Goal: Information Seeking & Learning: Learn about a topic

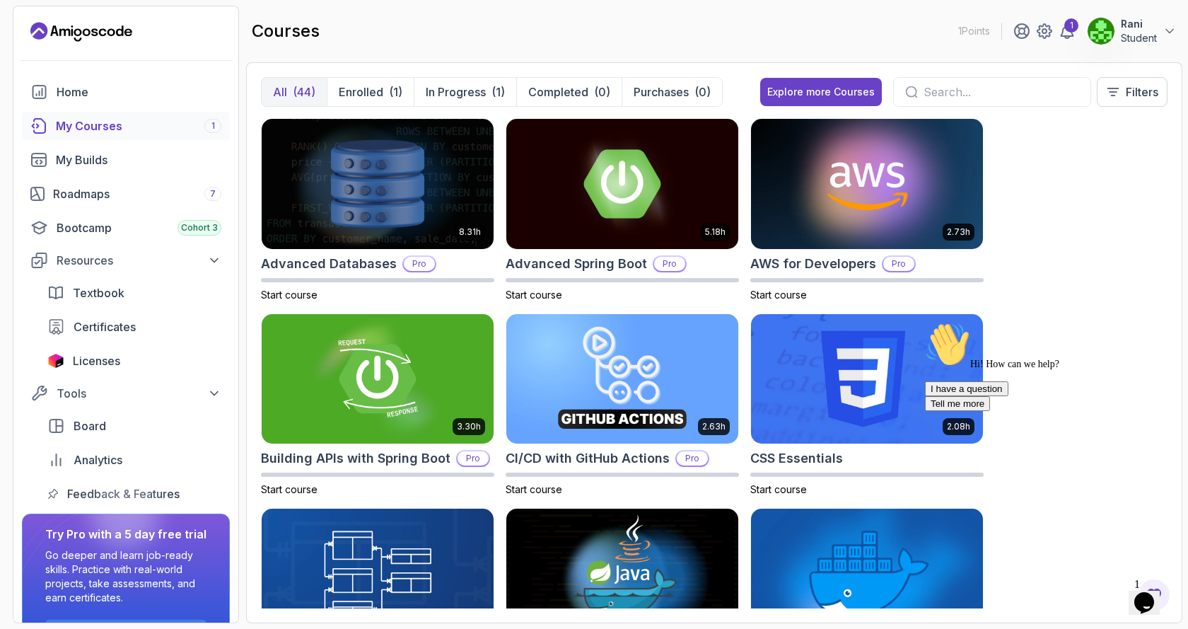
click at [123, 127] on div "My Courses 1" at bounding box center [138, 125] width 165 height 17
click at [358, 87] on p "Enrolled" at bounding box center [361, 91] width 45 height 17
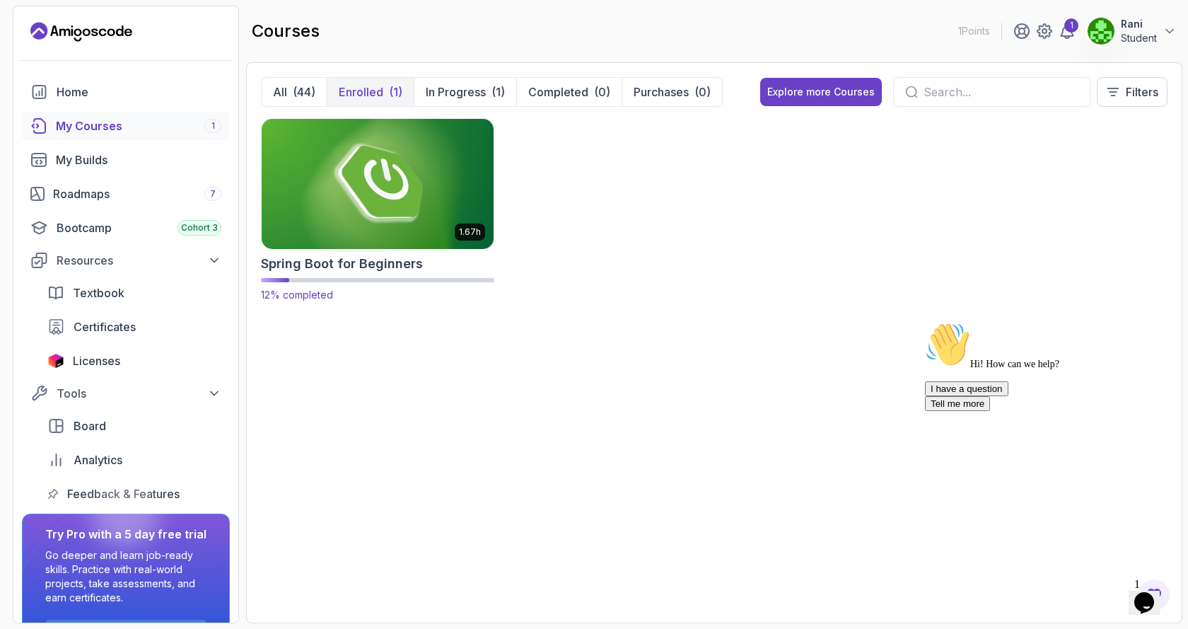
click at [405, 201] on img at bounding box center [377, 183] width 243 height 136
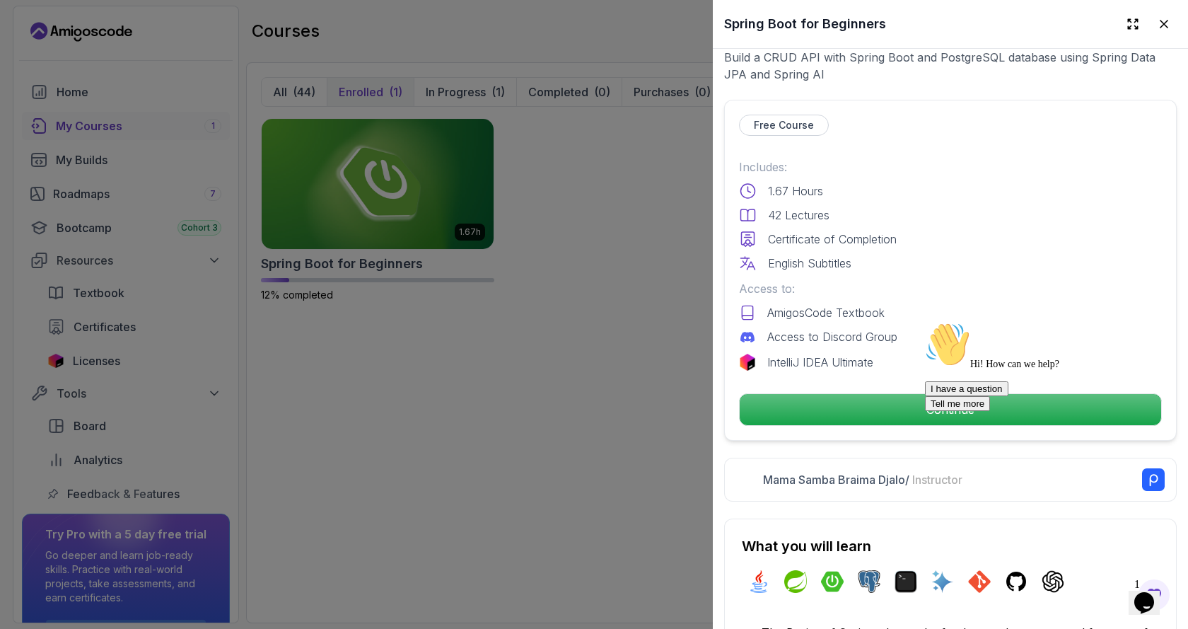
scroll to position [354, 0]
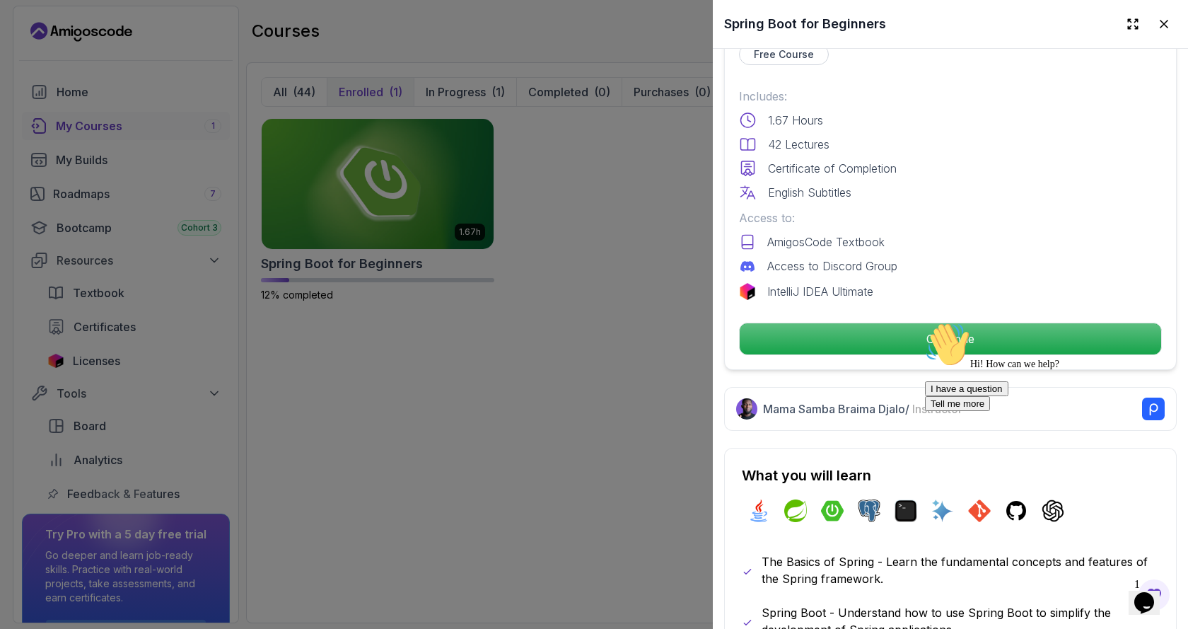
click at [929, 330] on div "Hi! How can we help? I have a question Tell me more" at bounding box center [1052, 366] width 255 height 89
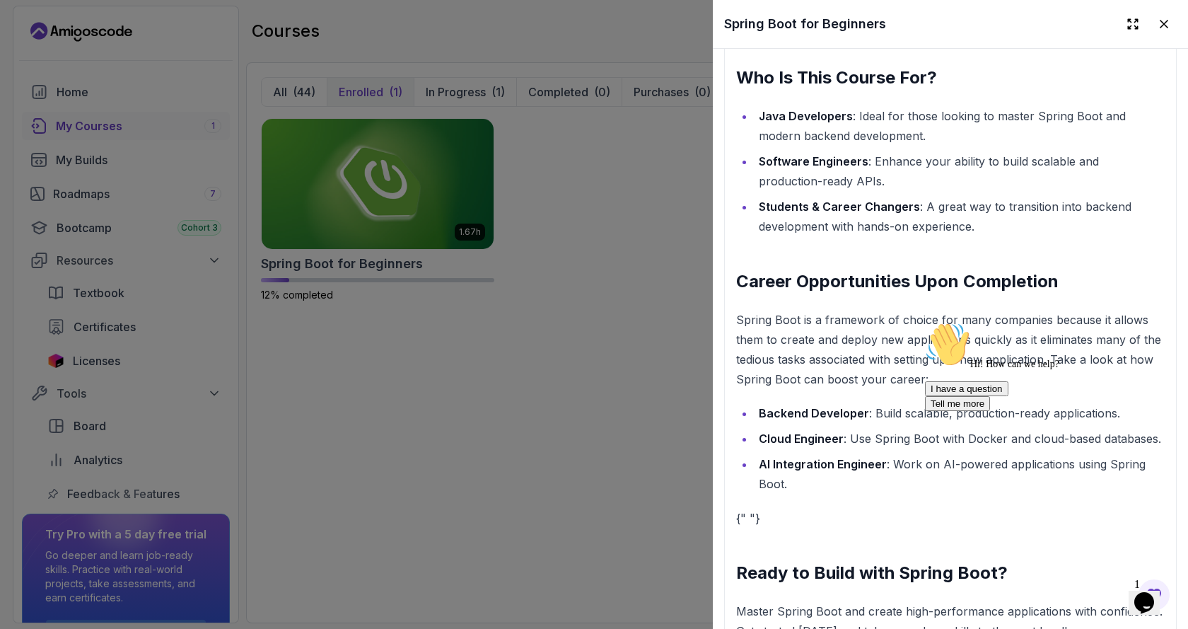
scroll to position [1423, 0]
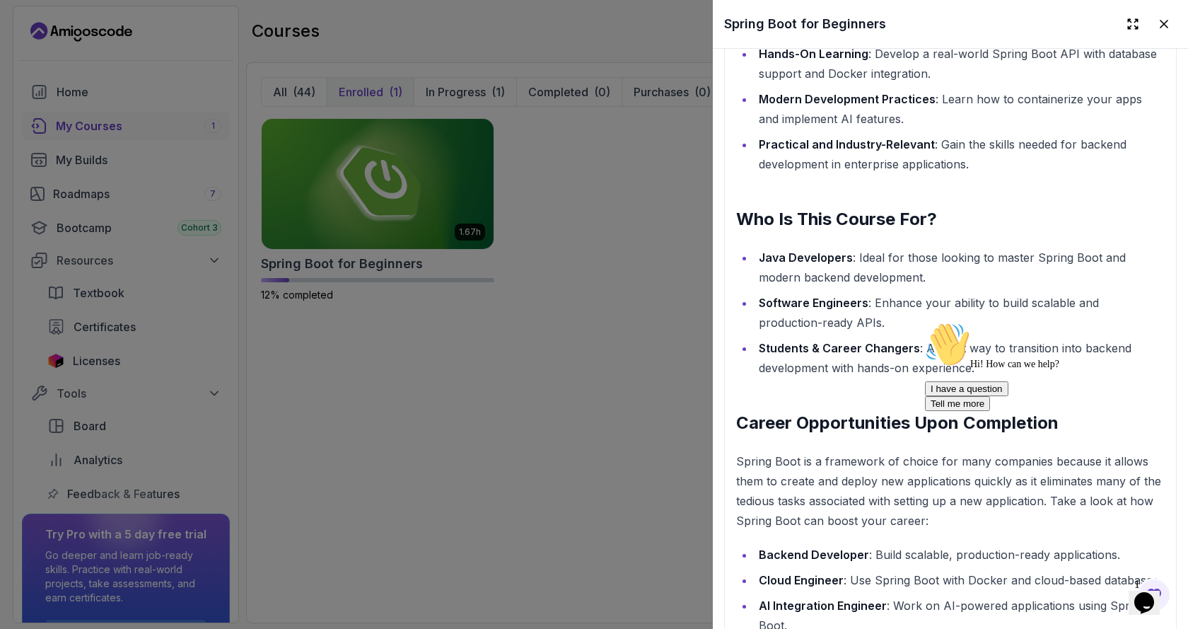
click at [366, 260] on div at bounding box center [594, 314] width 1188 height 629
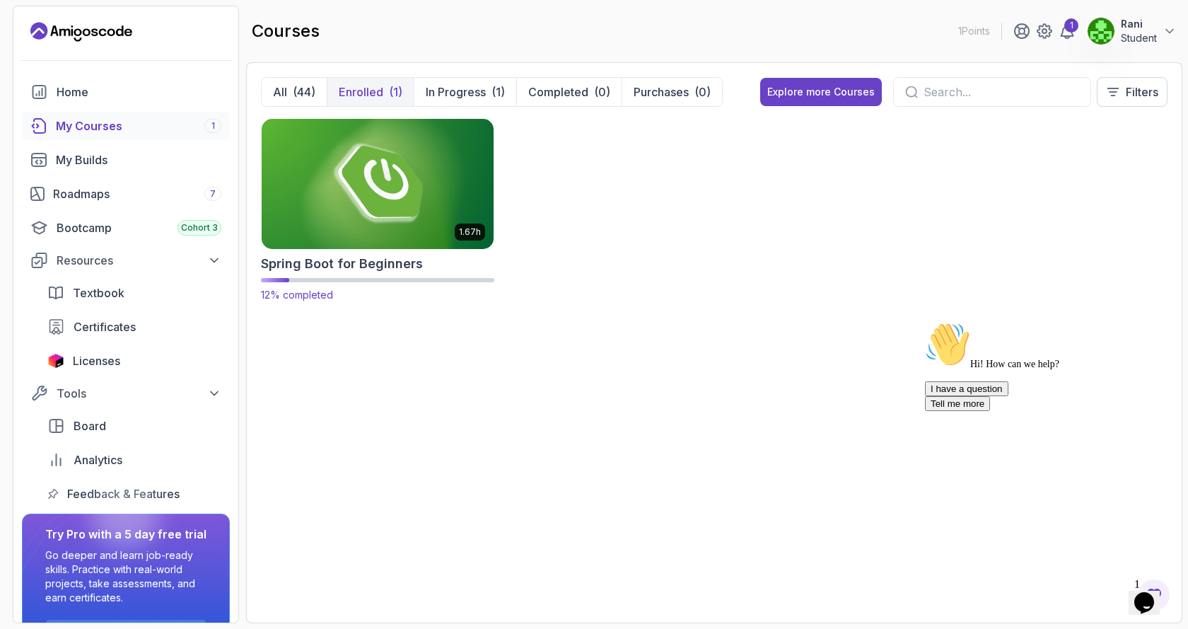
click at [460, 236] on p "1.67h" at bounding box center [470, 231] width 22 height 11
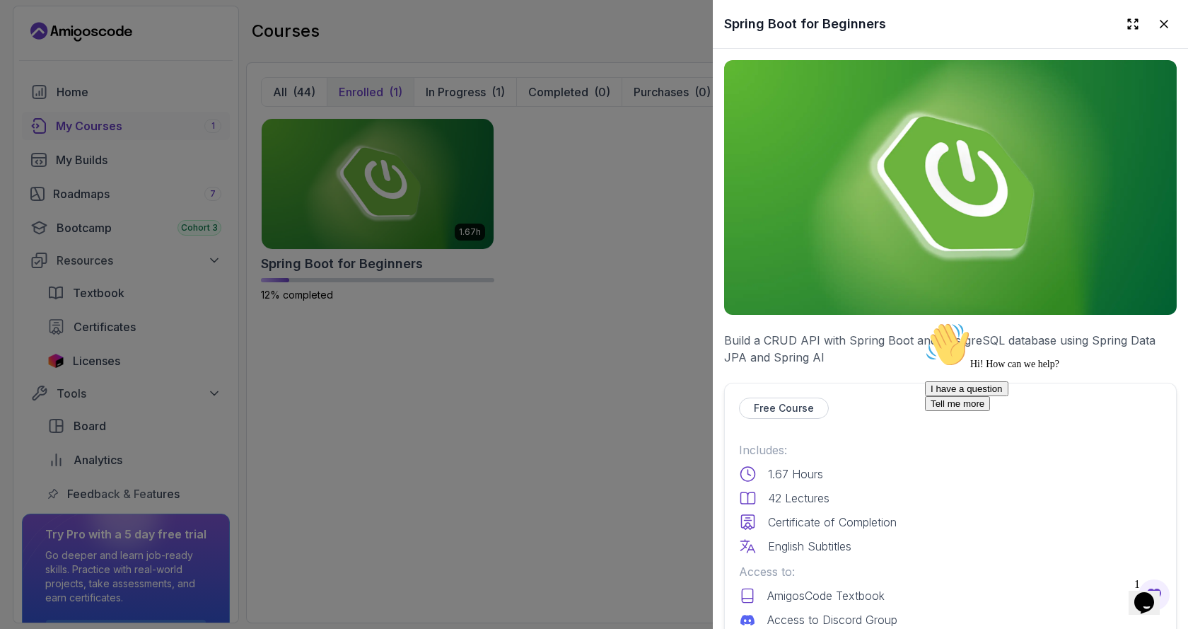
scroll to position [212, 0]
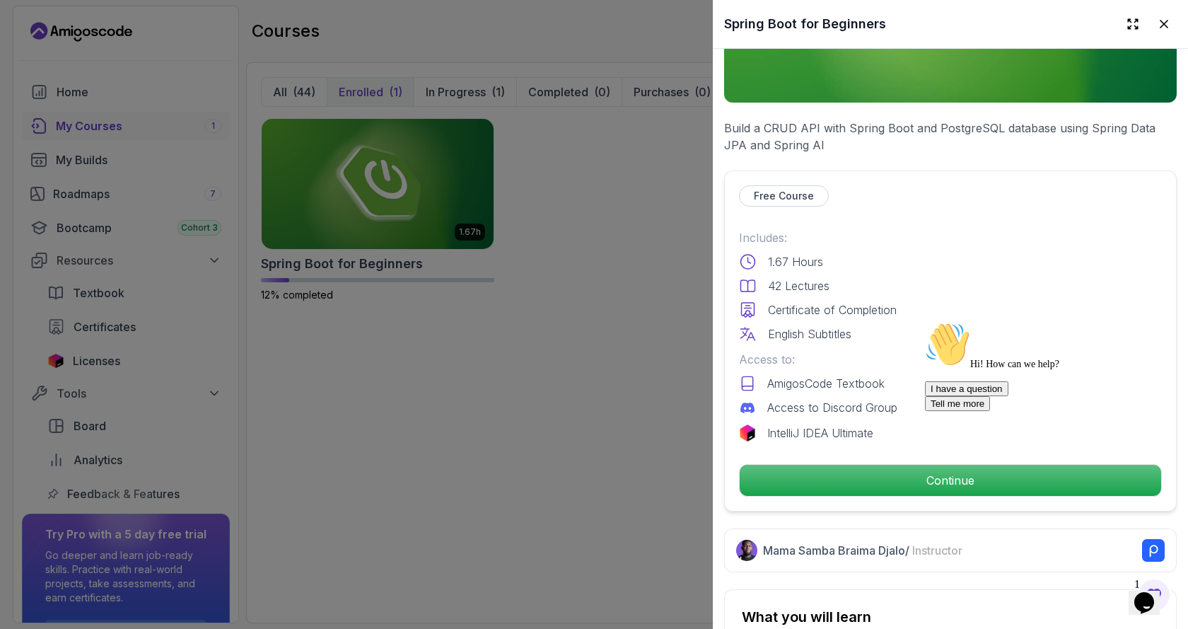
click at [936, 370] on div "Hi! How can we help?" at bounding box center [1052, 346] width 255 height 48
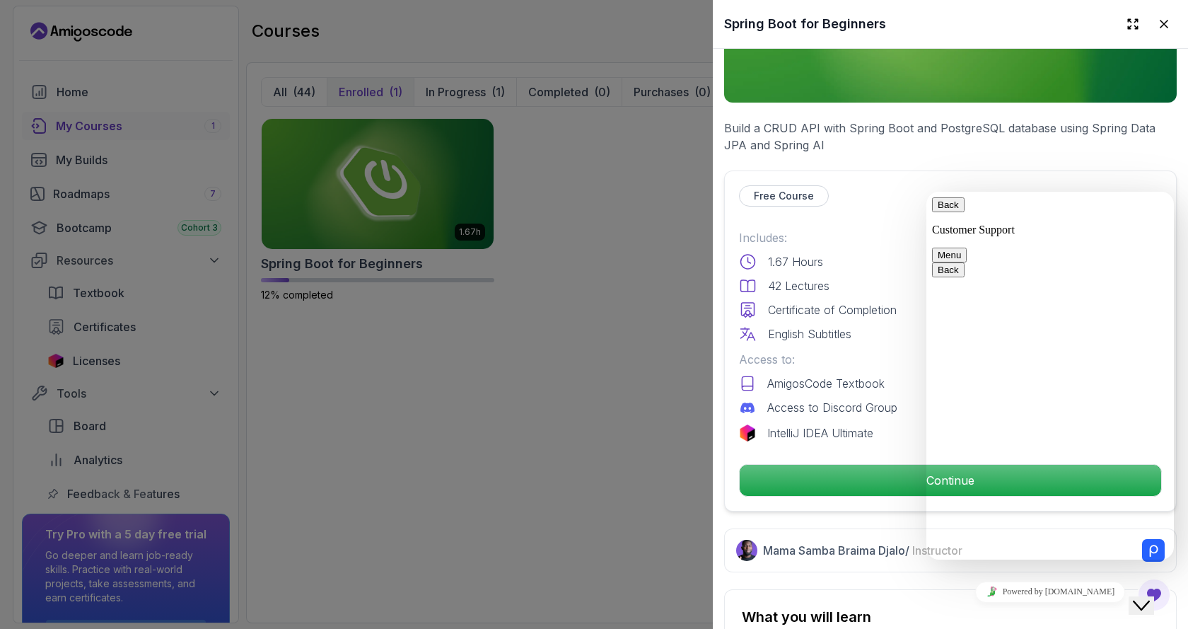
click at [284, 300] on div at bounding box center [594, 314] width 1188 height 629
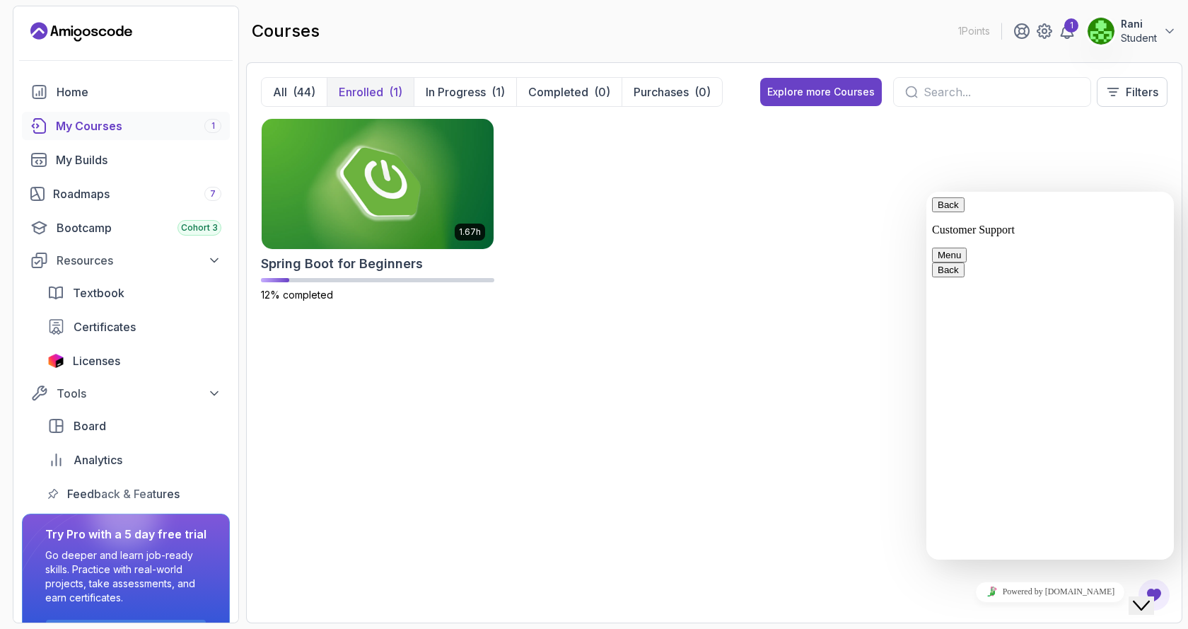
click at [967, 248] on button "Menu" at bounding box center [949, 255] width 35 height 15
click at [952, 212] on button "Back" at bounding box center [948, 204] width 33 height 15
click at [1108, 150] on div "1.67h Spring Boot for Beginners 12% completed" at bounding box center [714, 218] width 907 height 201
click at [845, 208] on div "1.67h Spring Boot for Beginners 12% completed" at bounding box center [714, 218] width 907 height 201
click at [1150, 597] on icon "Close Chat This icon closes the chat window." at bounding box center [1141, 605] width 17 height 17
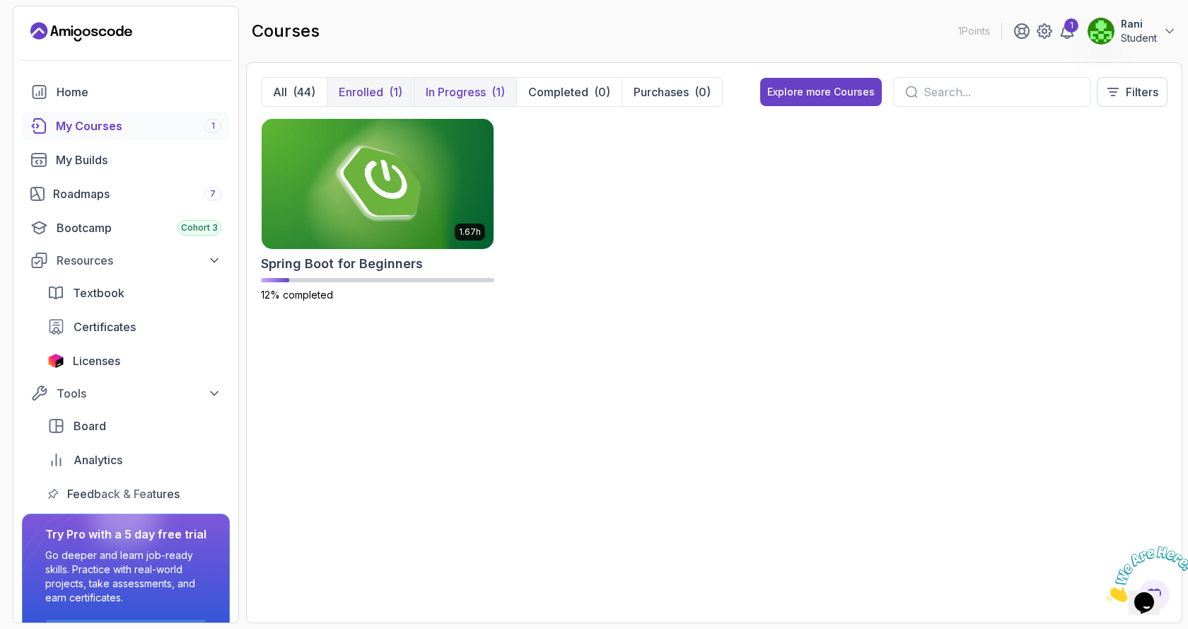
click at [460, 95] on p "In Progress" at bounding box center [456, 91] width 60 height 17
click at [400, 257] on h2 "Spring Boot for Beginners" at bounding box center [342, 264] width 162 height 20
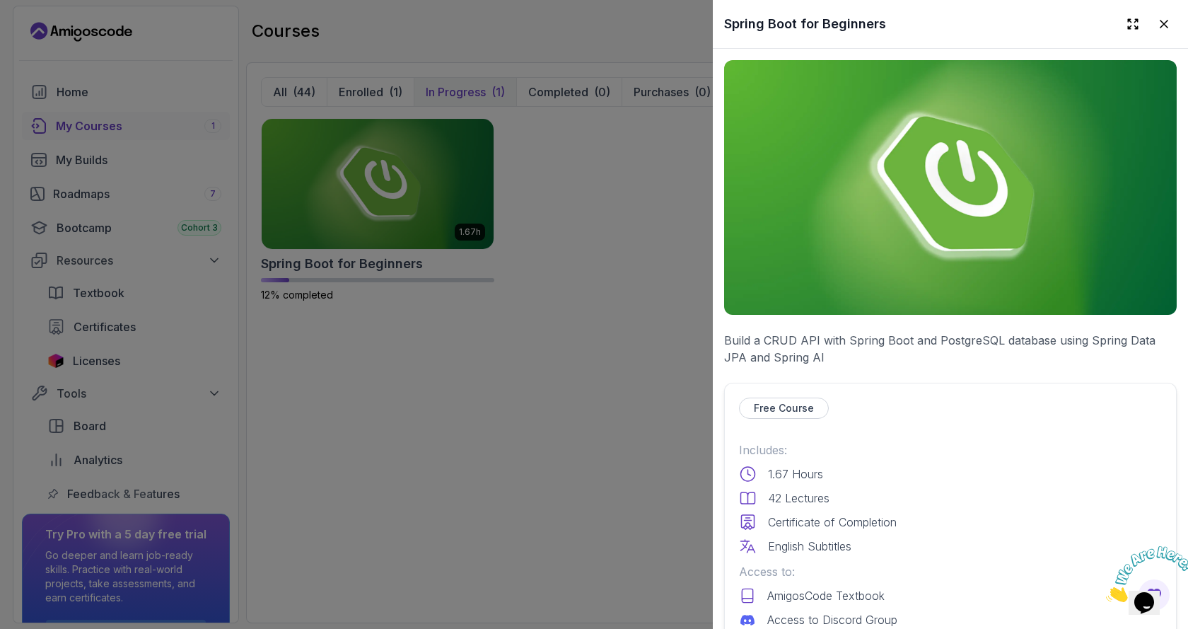
click at [917, 226] on img at bounding box center [950, 187] width 453 height 255
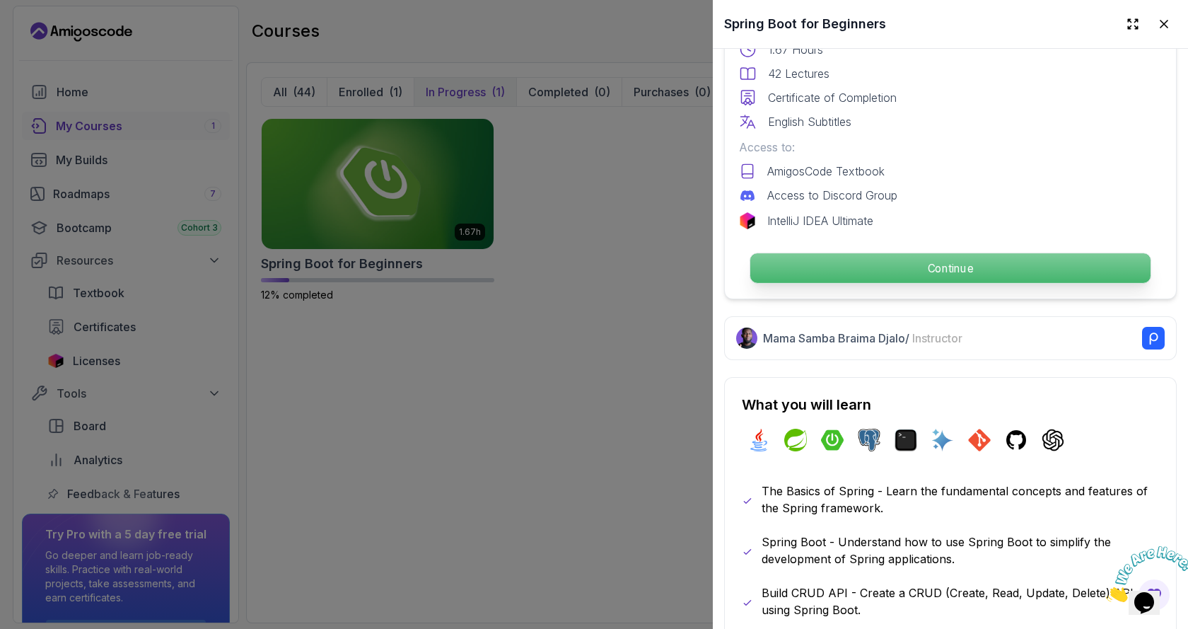
click at [934, 259] on p "Continue" at bounding box center [950, 268] width 400 height 30
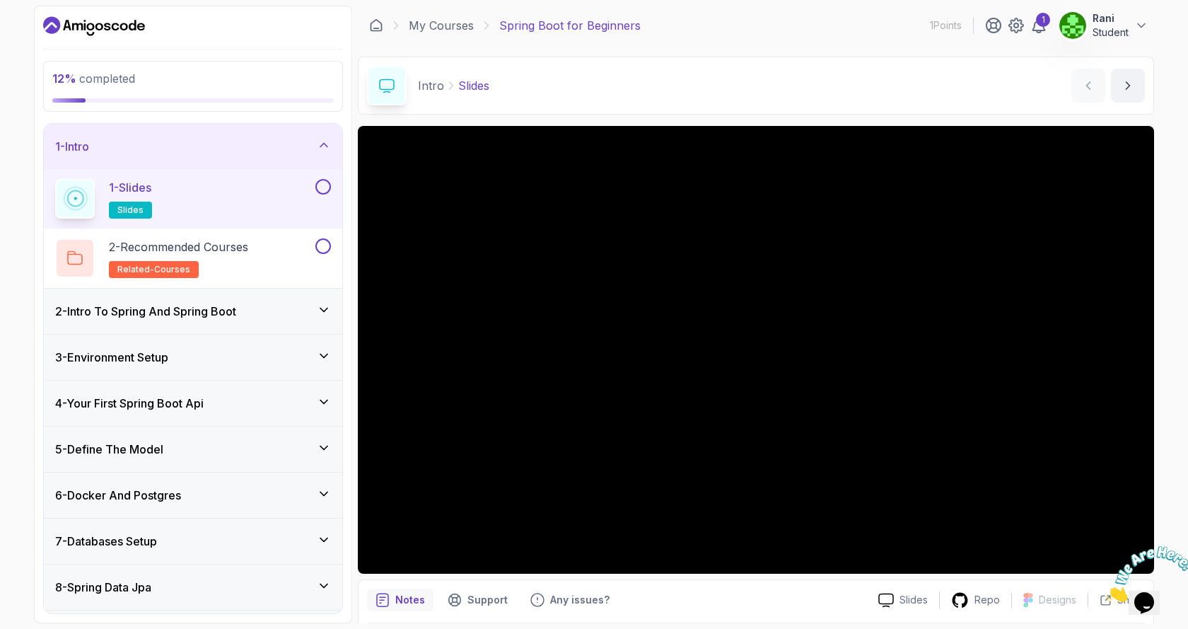
click at [323, 313] on icon at bounding box center [324, 310] width 14 height 14
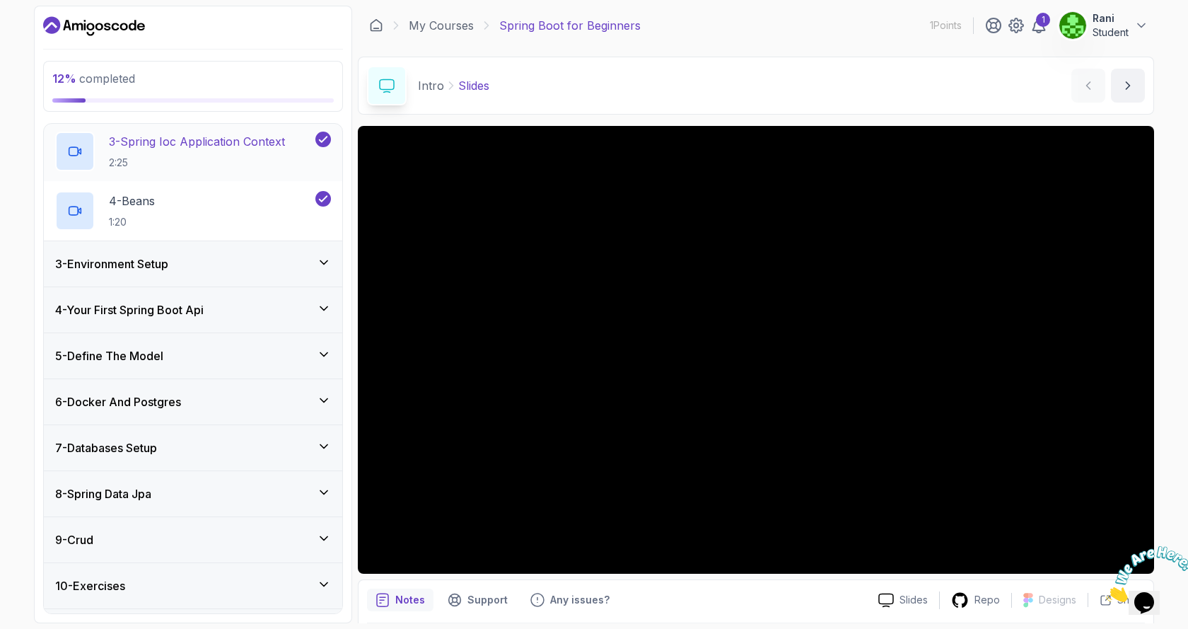
scroll to position [141, 0]
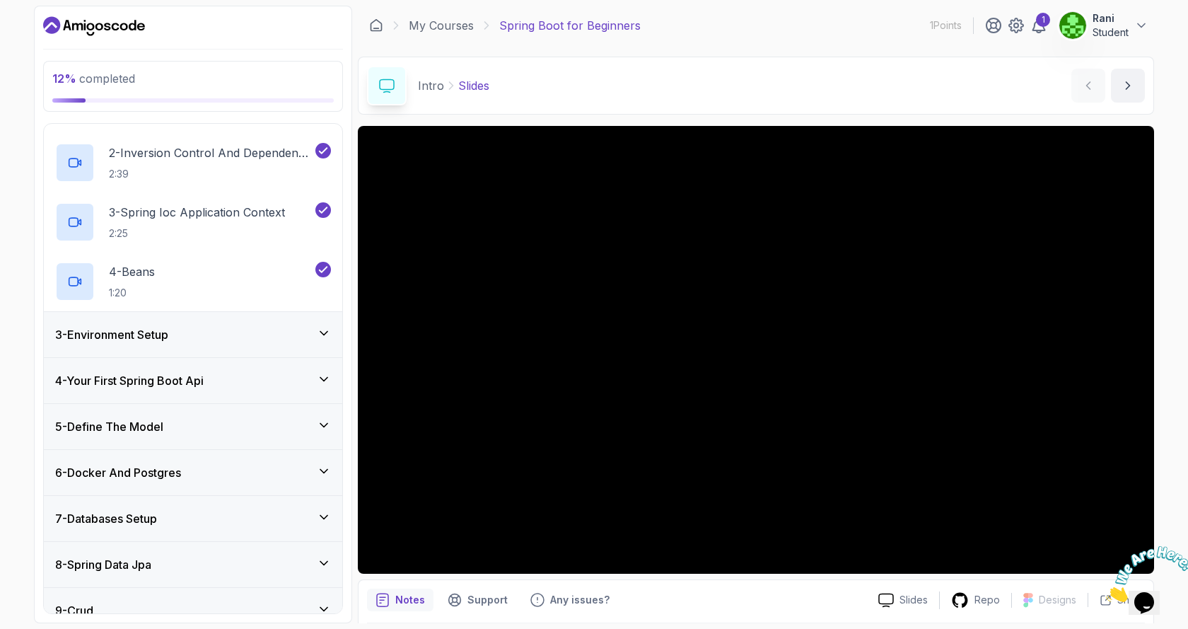
click at [324, 333] on icon at bounding box center [324, 333] width 14 height 14
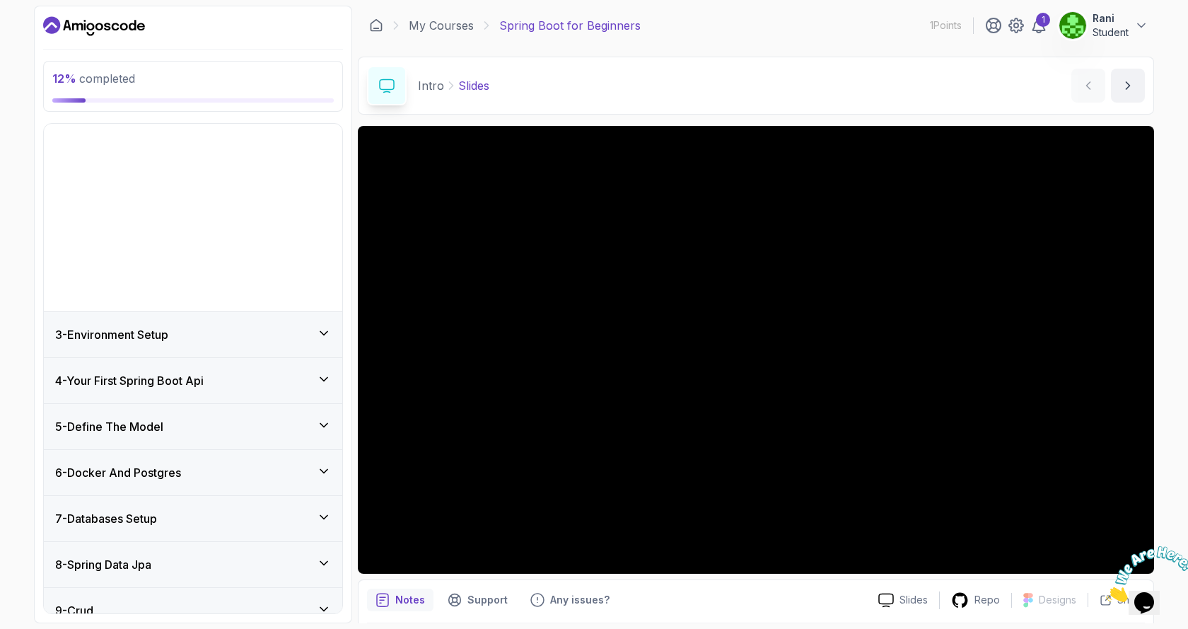
scroll to position [62, 0]
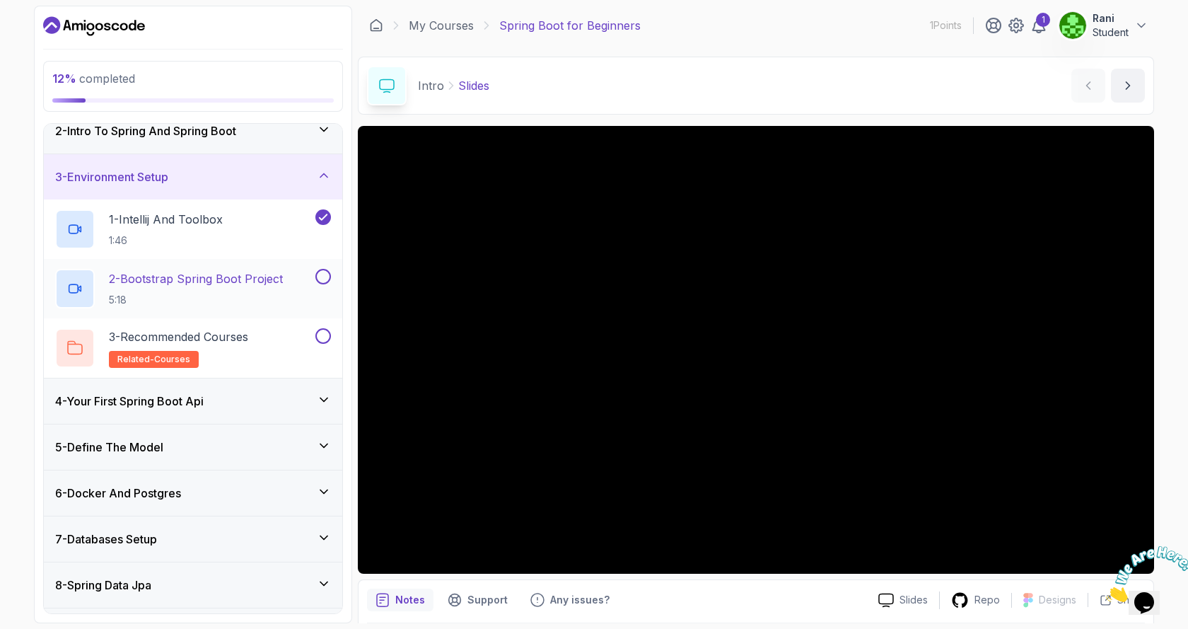
click at [183, 282] on p "2 - Bootstrap Spring Boot Project" at bounding box center [196, 278] width 174 height 17
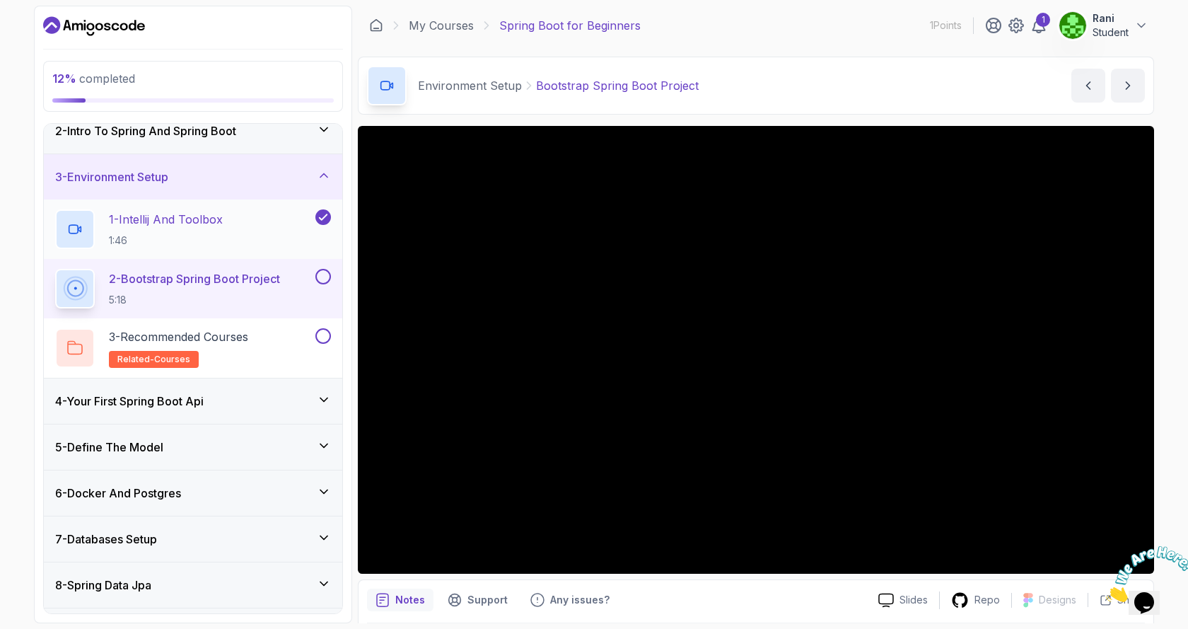
click at [193, 216] on p "1 - Intellij And Toolbox" at bounding box center [166, 219] width 114 height 17
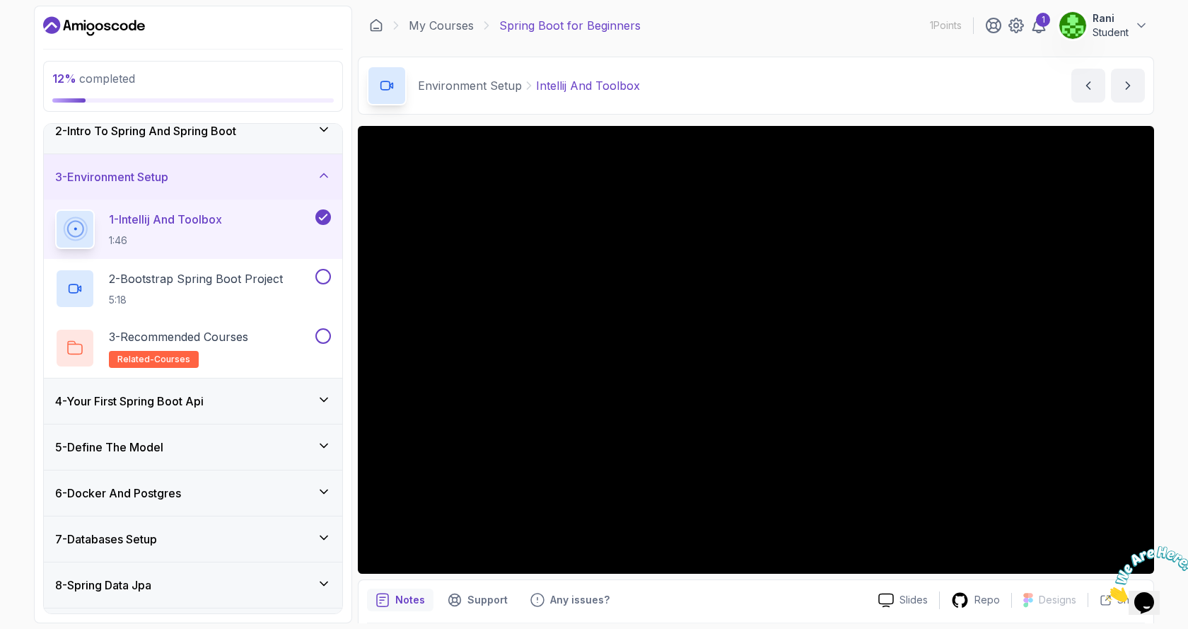
scroll to position [182, 0]
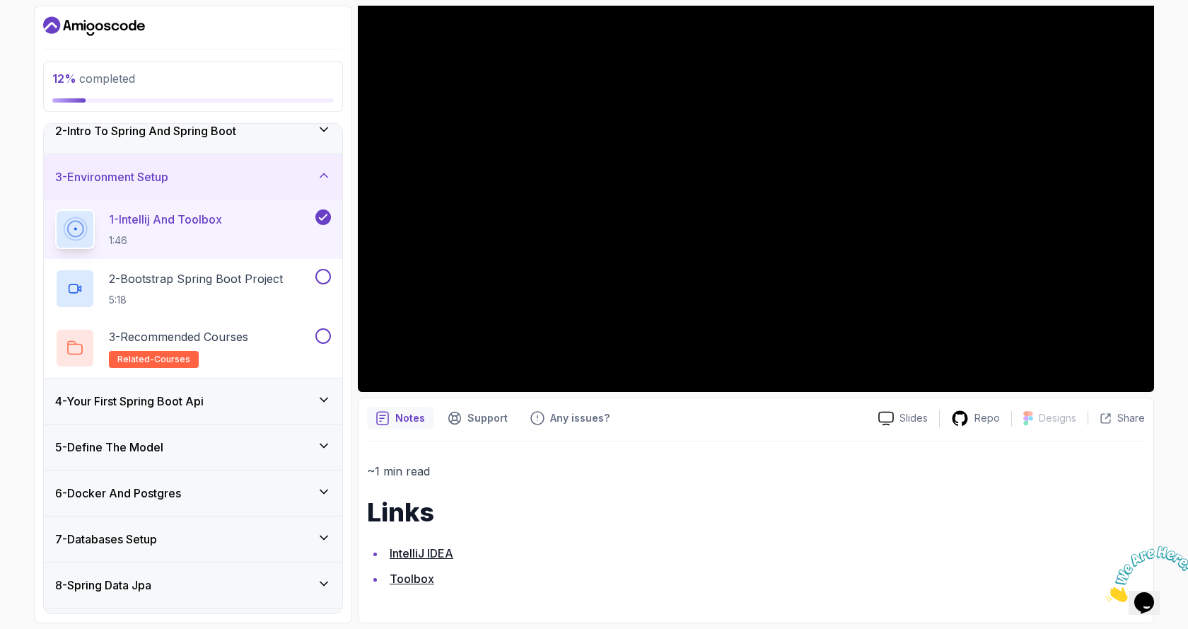
click at [439, 553] on link "IntelliJ IDEA" at bounding box center [422, 553] width 64 height 14
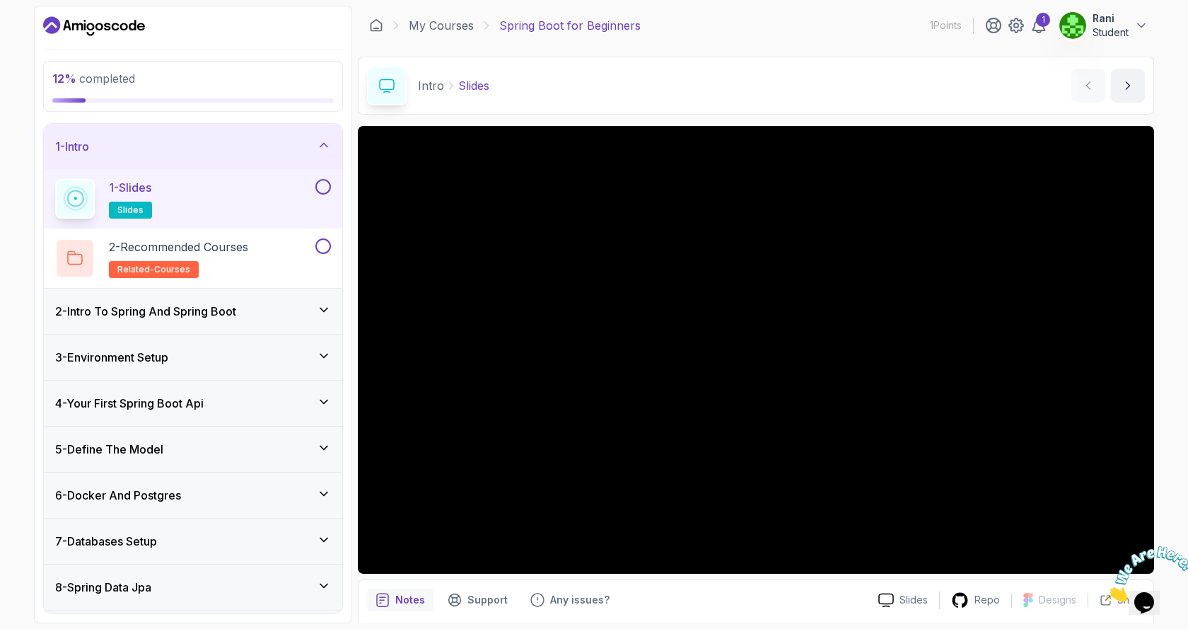
click at [140, 180] on p "1 - Slides" at bounding box center [130, 187] width 42 height 17
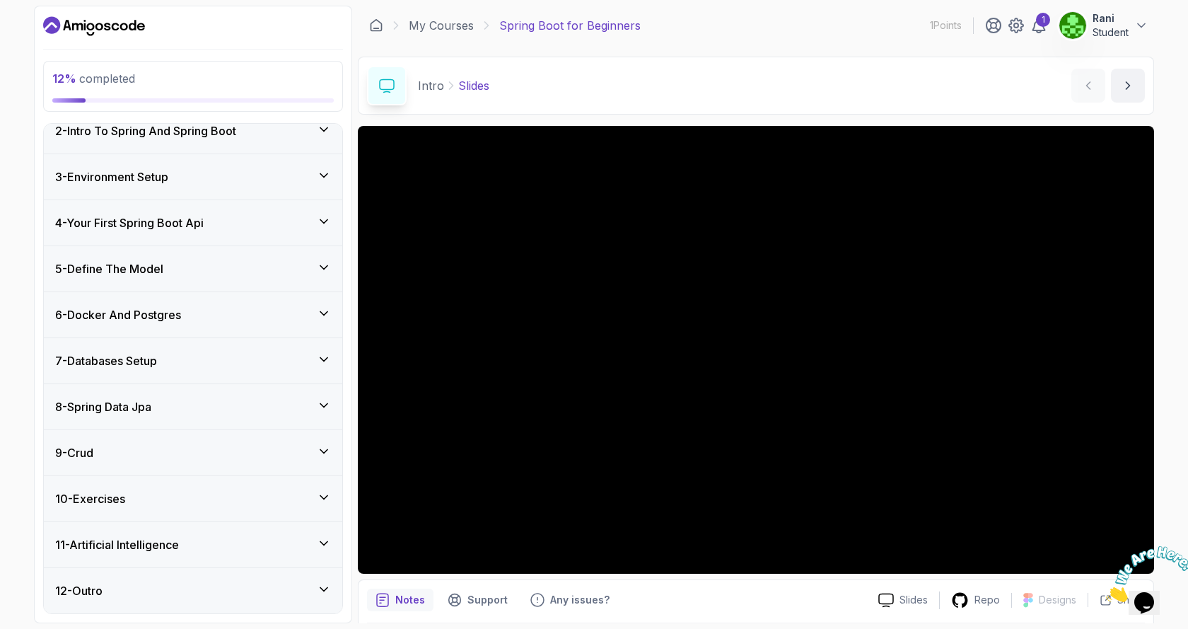
scroll to position [49, 0]
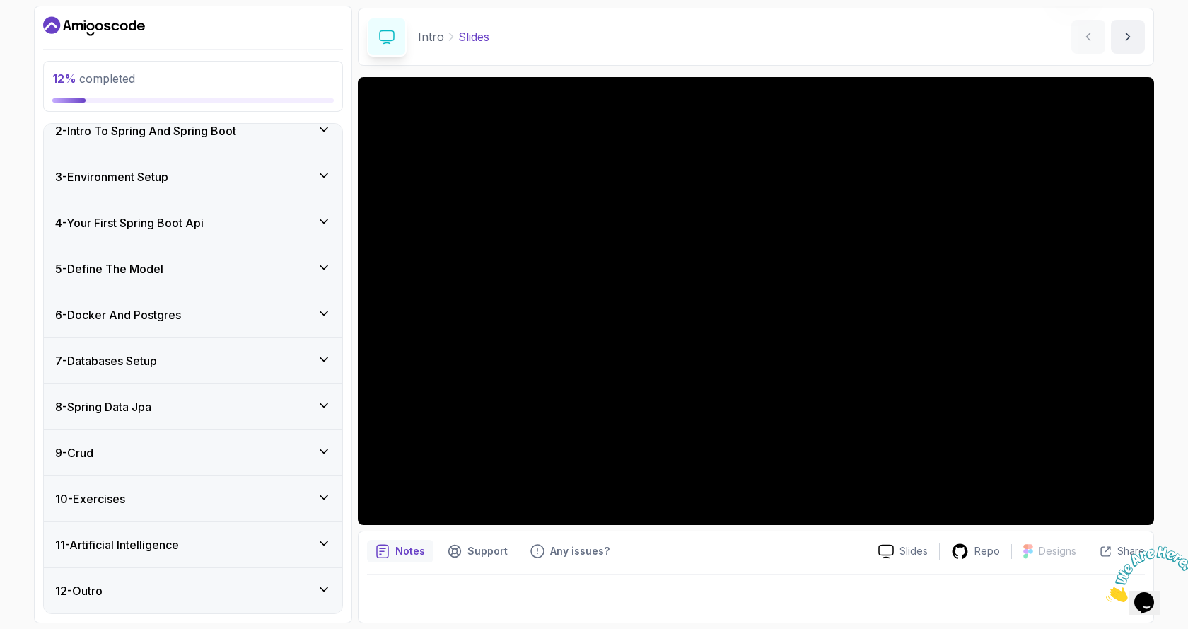
click at [401, 554] on p "Notes" at bounding box center [410, 551] width 30 height 14
click at [65, 129] on h3 "2 - Intro To Spring And Spring Boot" at bounding box center [145, 130] width 181 height 17
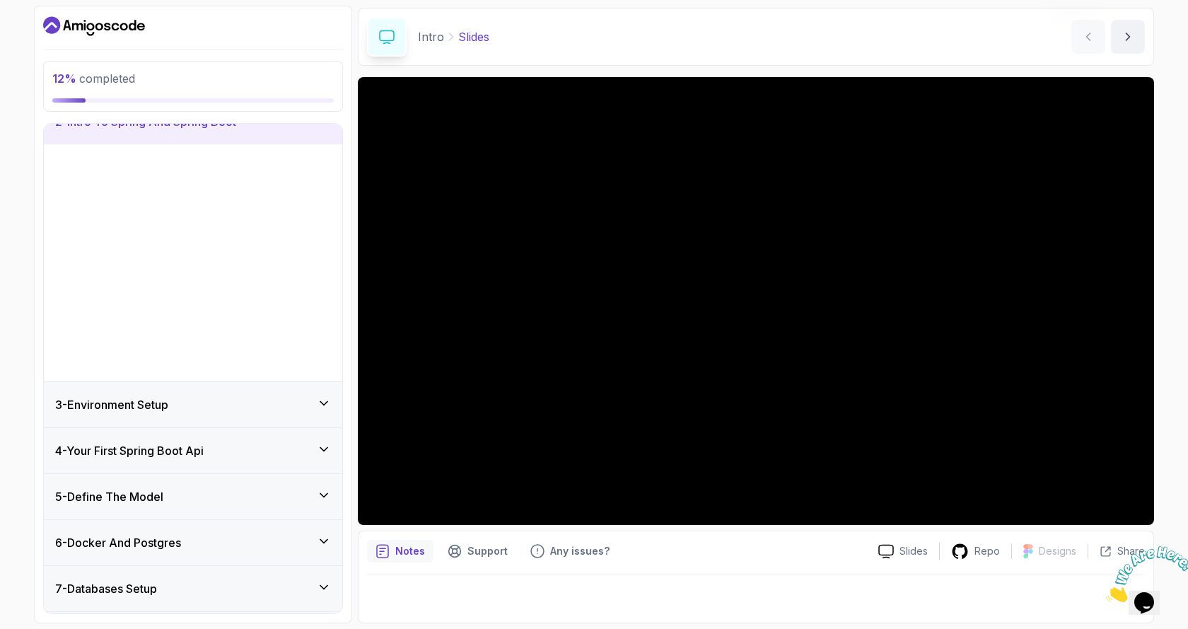
scroll to position [62, 0]
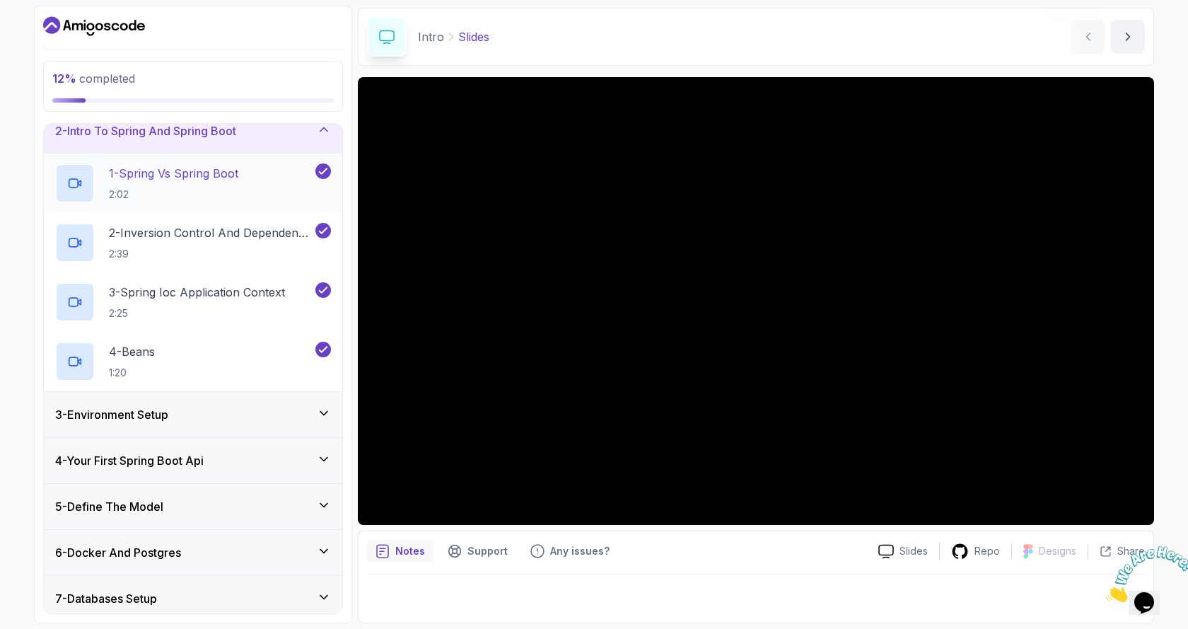
click at [181, 179] on p "1 - Spring Vs Spring Boot" at bounding box center [173, 173] width 129 height 17
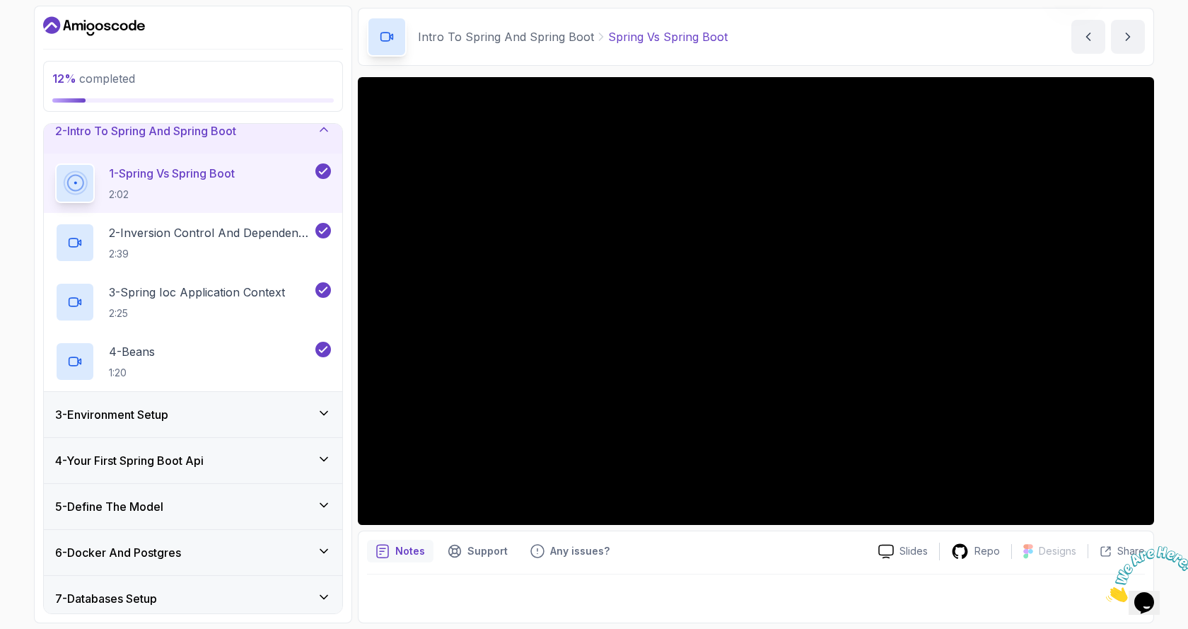
click at [400, 550] on p "Notes" at bounding box center [410, 551] width 30 height 14
click at [86, 419] on h3 "3 - Environment Setup" at bounding box center [111, 414] width 113 height 17
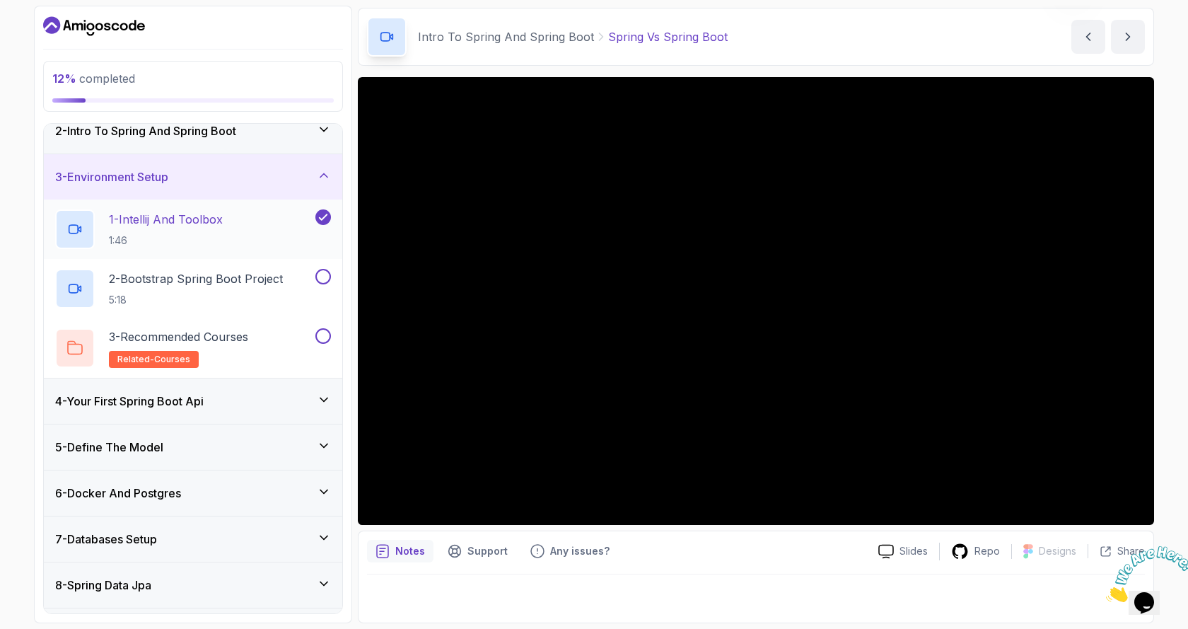
click at [156, 207] on div "1 - Intellij And Toolbox 1:46" at bounding box center [193, 228] width 298 height 59
click at [157, 216] on p "1 - Intellij And Toolbox" at bounding box center [166, 219] width 114 height 17
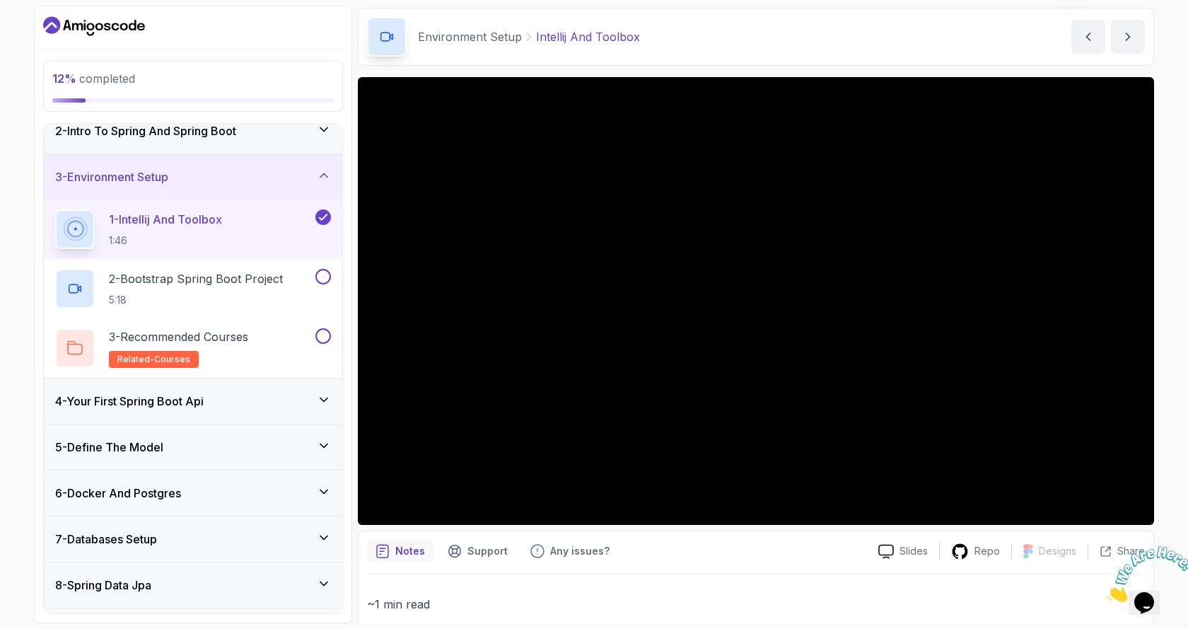
click at [402, 550] on p "Notes" at bounding box center [410, 551] width 30 height 14
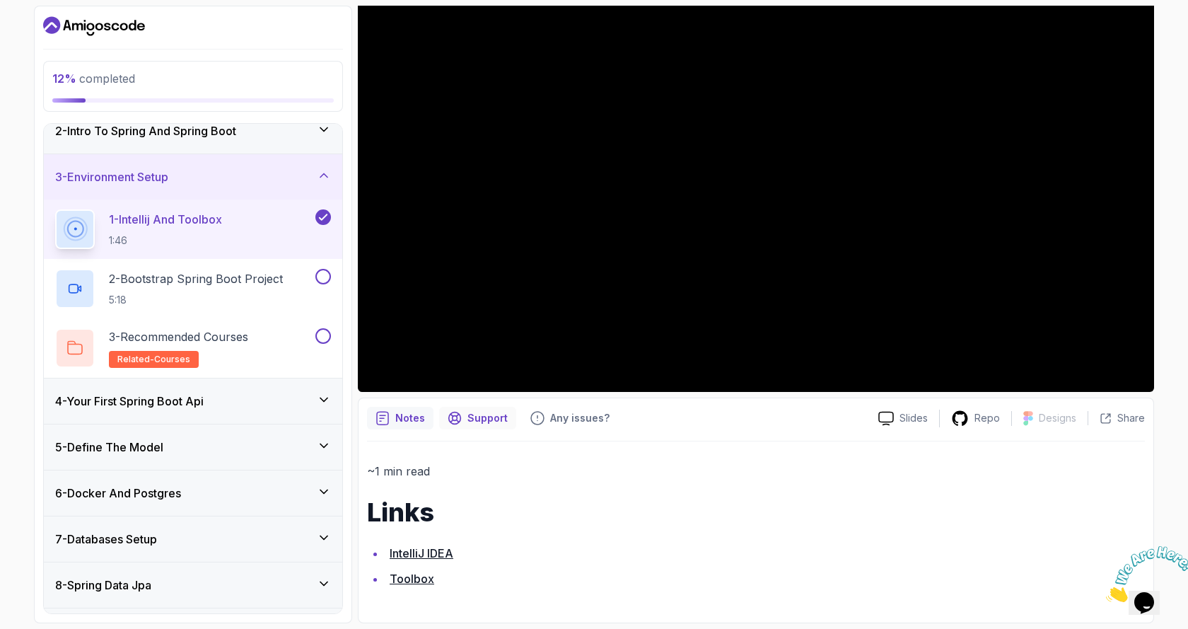
click at [487, 415] on p "Support" at bounding box center [487, 418] width 40 height 14
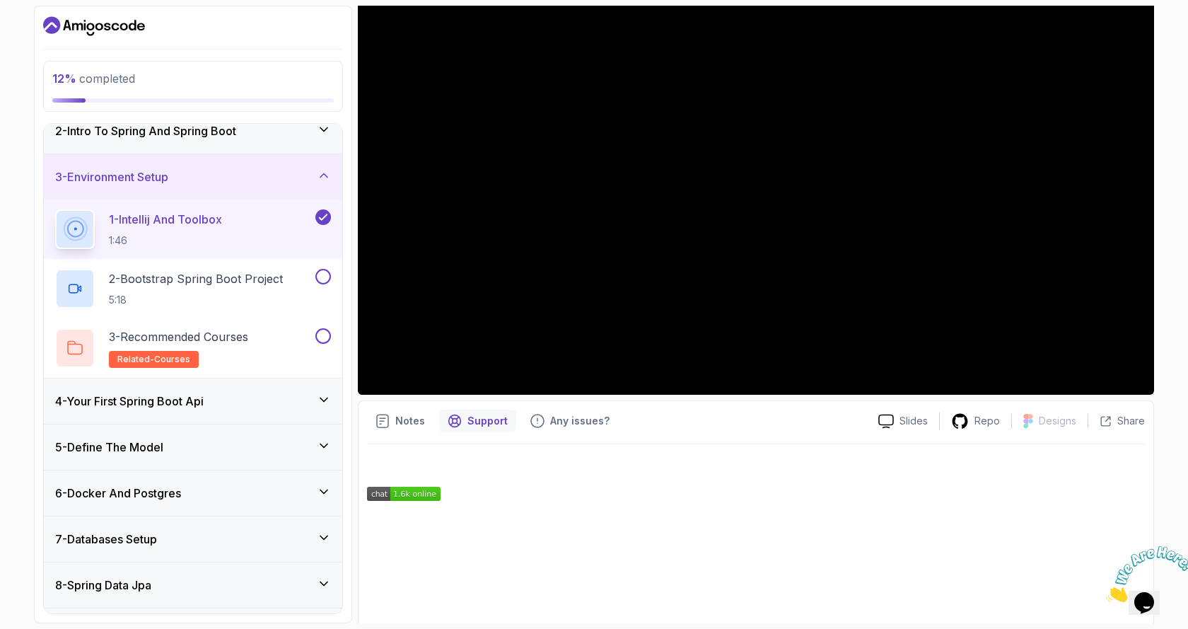
scroll to position [0, 0]
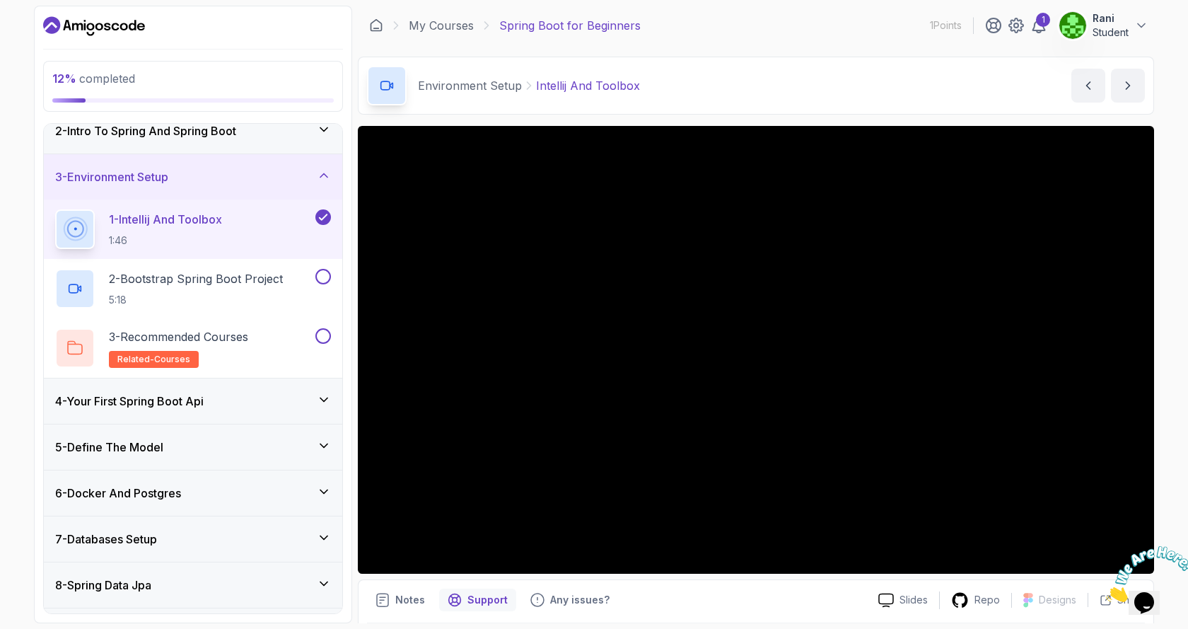
click at [169, 223] on p "1 - Intellij And Toolbox" at bounding box center [165, 219] width 113 height 17
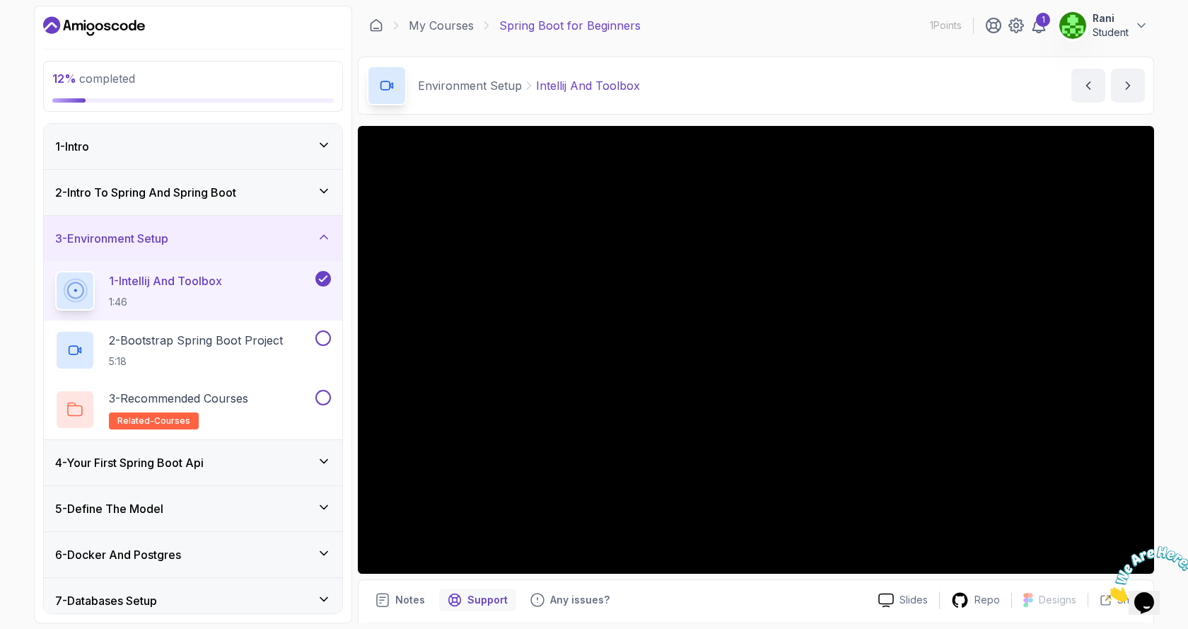
click at [103, 145] on div "1 - Intro" at bounding box center [193, 146] width 276 height 17
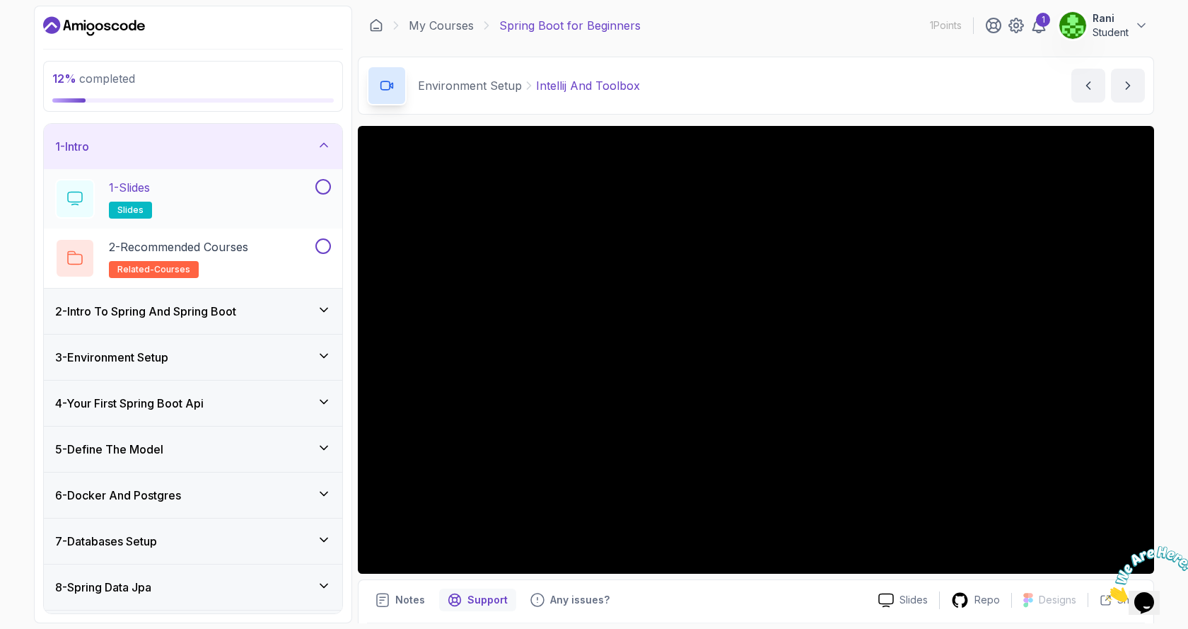
click at [135, 186] on p "1 - Slides" at bounding box center [129, 187] width 41 height 17
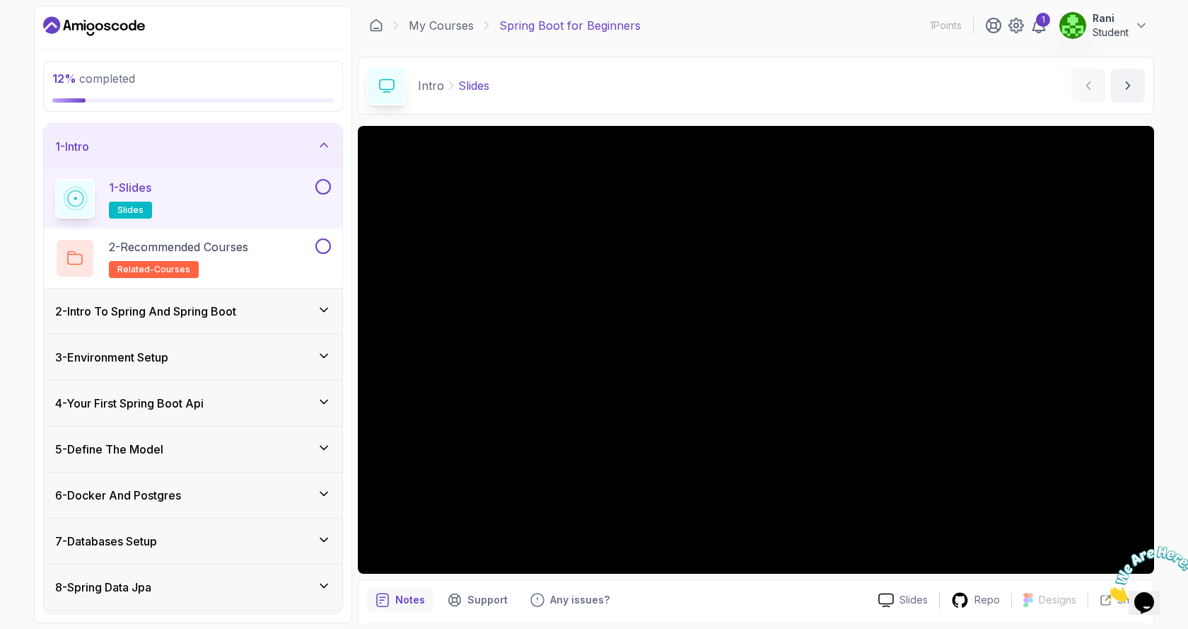
scroll to position [49, 0]
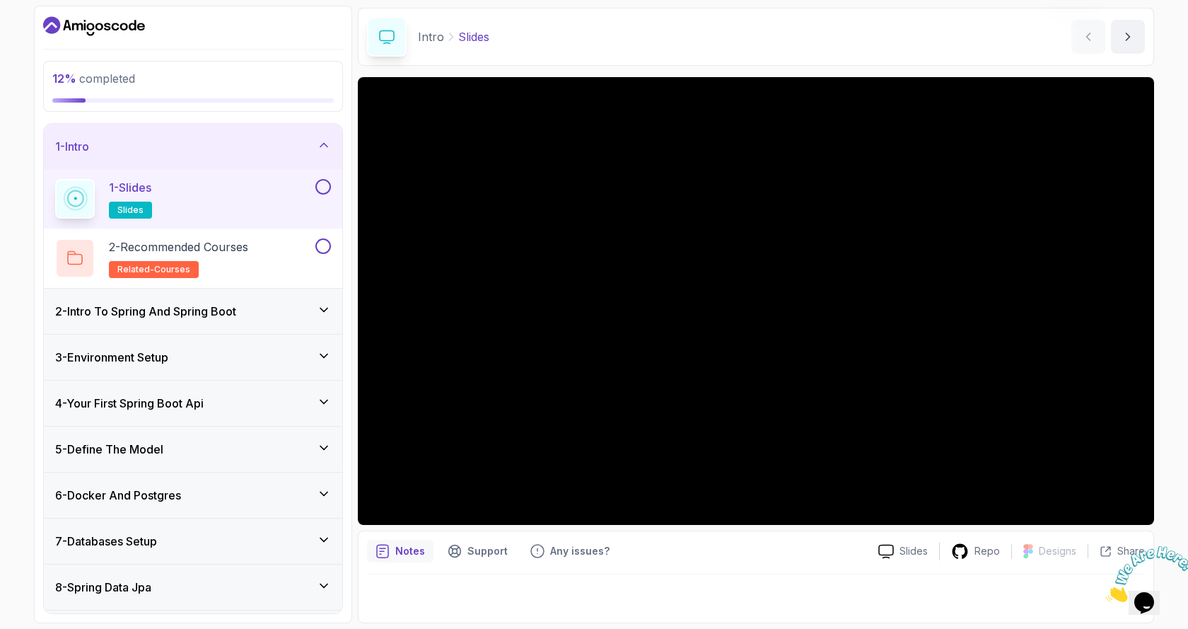
click at [405, 559] on div "Notes" at bounding box center [400, 551] width 66 height 23
click at [492, 555] on p "Support" at bounding box center [487, 551] width 40 height 14
click at [182, 313] on h3 "2 - Intro To Spring And Spring Boot" at bounding box center [145, 311] width 181 height 17
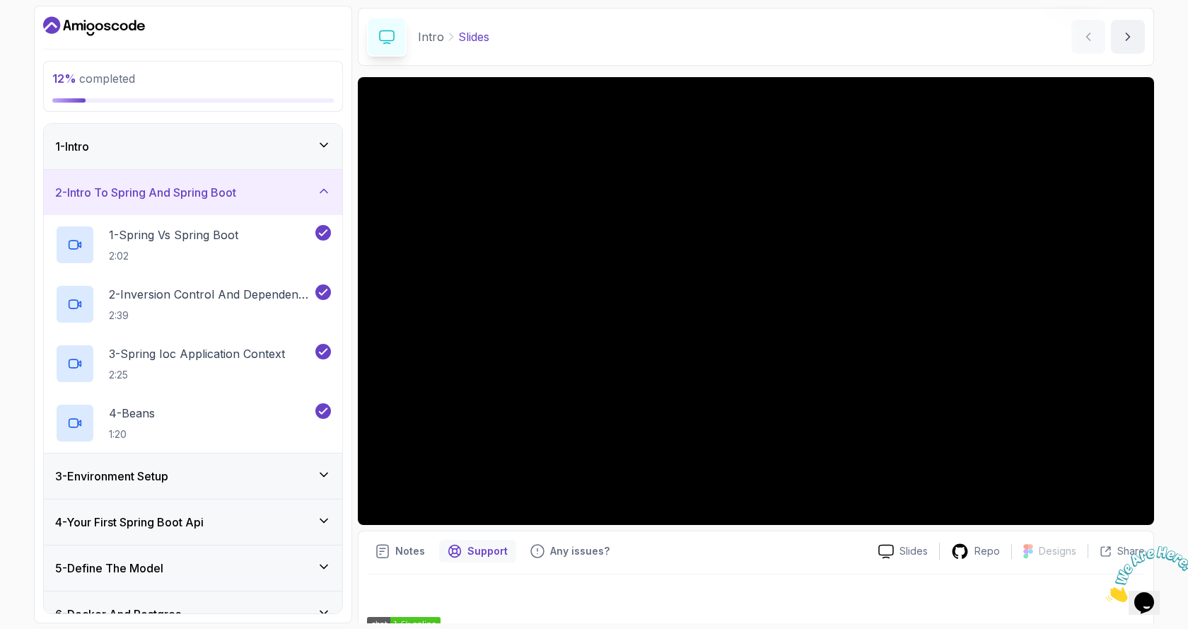
click at [211, 197] on h3 "2 - Intro To Spring And Spring Boot" at bounding box center [145, 192] width 181 height 17
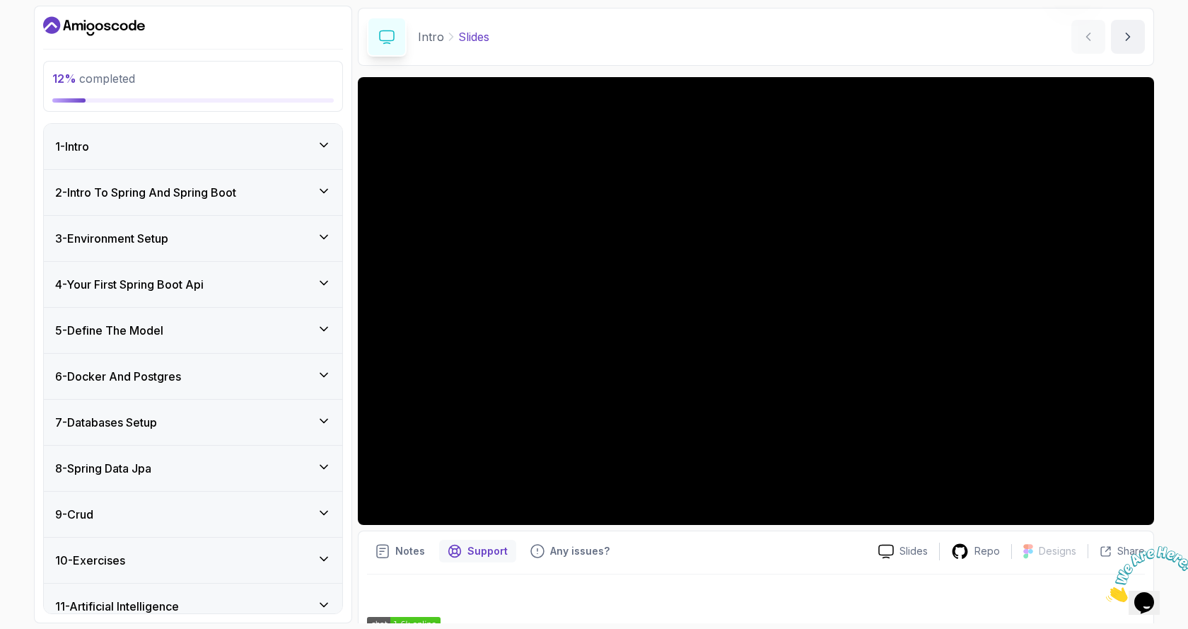
click at [204, 197] on h3 "2 - Intro To Spring And Spring Boot" at bounding box center [145, 192] width 181 height 17
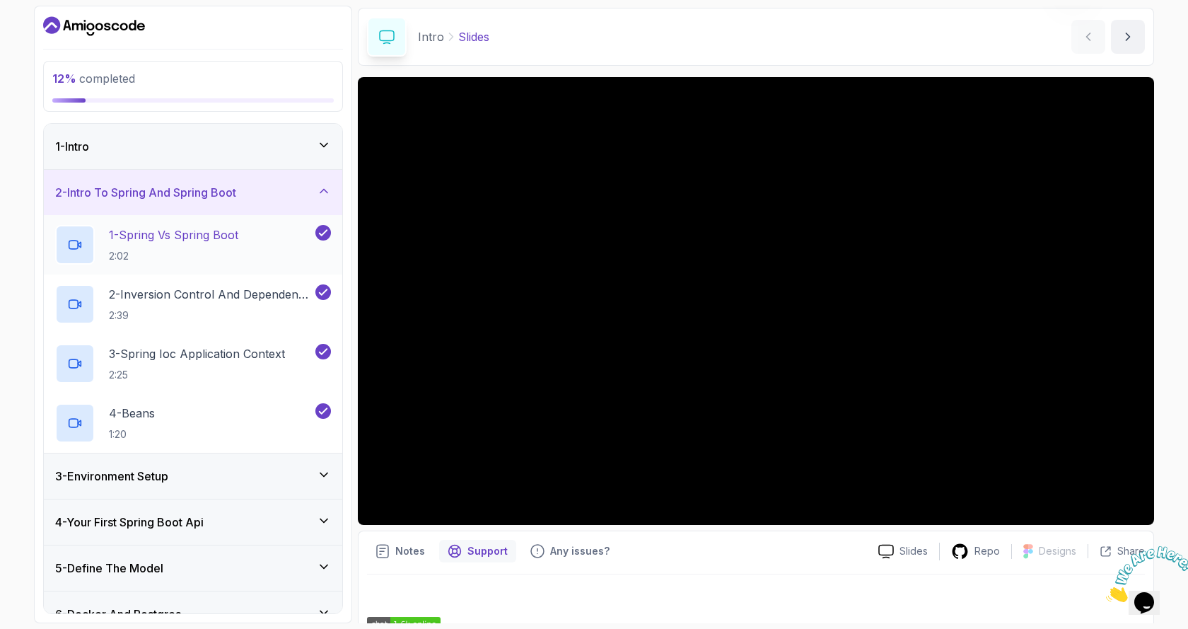
click at [199, 238] on p "1 - Spring Vs Spring Boot" at bounding box center [173, 234] width 129 height 17
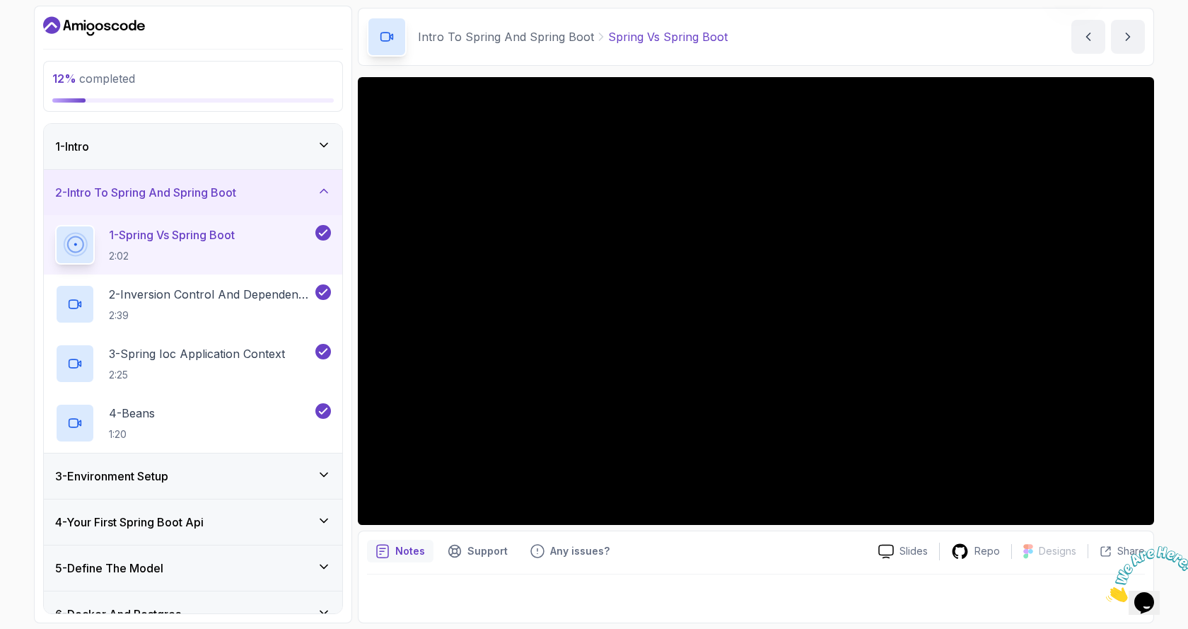
click at [412, 554] on p "Notes" at bounding box center [410, 551] width 30 height 14
click at [199, 298] on p "2 - Inversion Control And Dependency Injection" at bounding box center [211, 294] width 204 height 17
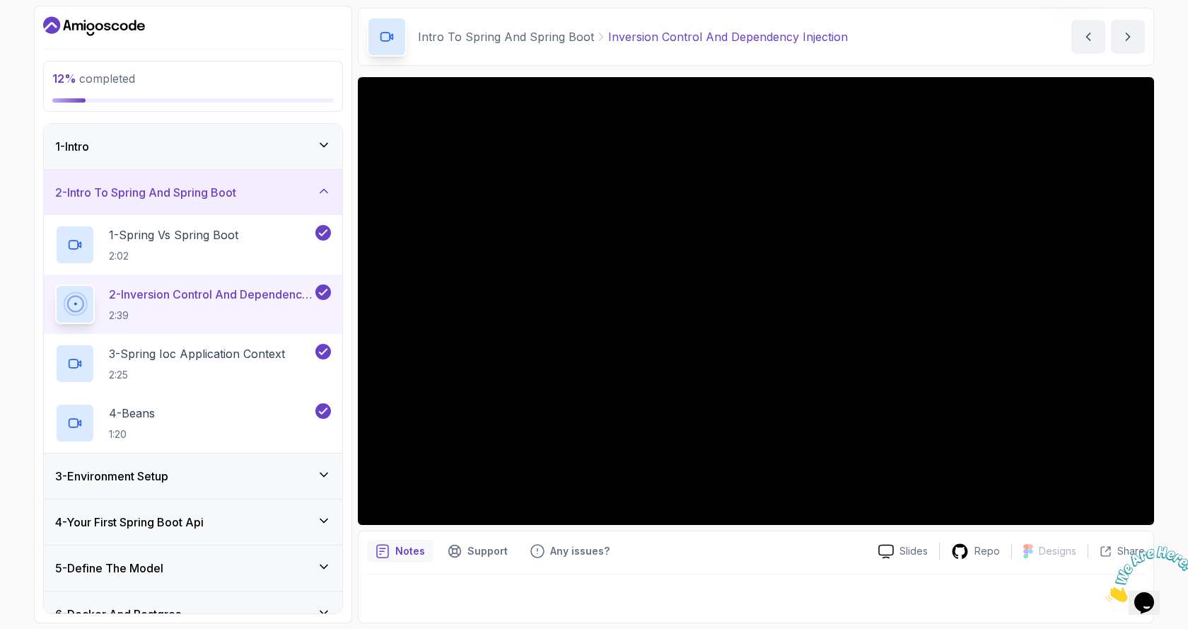
click at [411, 557] on p "Notes" at bounding box center [410, 551] width 30 height 14
click at [209, 358] on p "3 - Spring Ioc Application Context" at bounding box center [197, 353] width 176 height 17
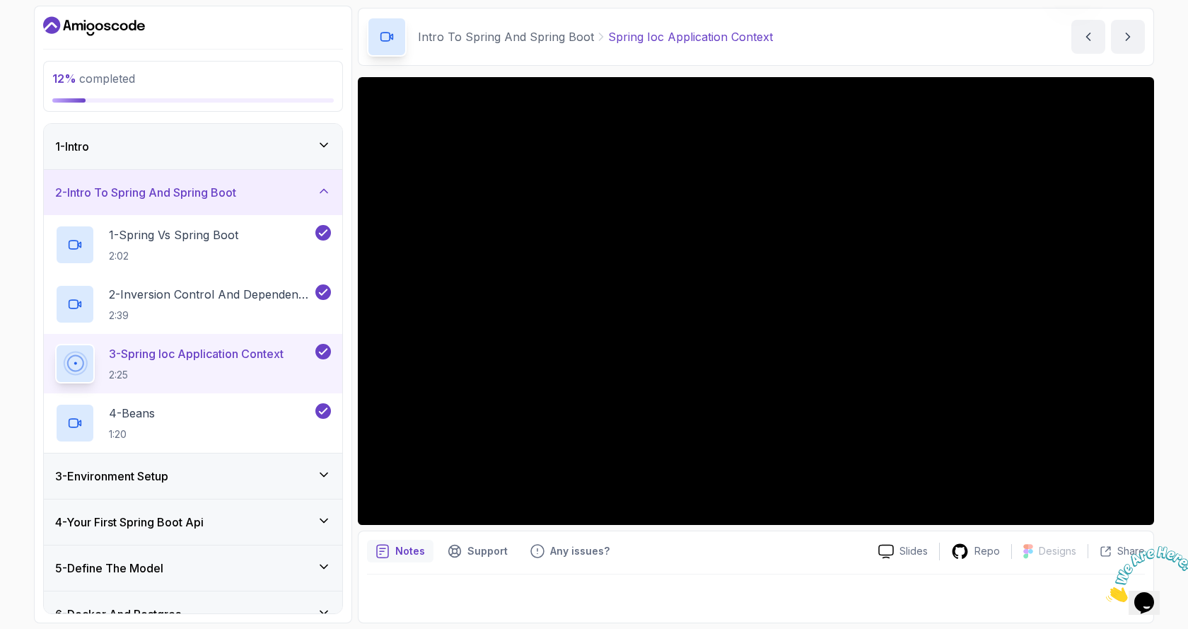
click at [402, 550] on p "Notes" at bounding box center [410, 551] width 30 height 14
click at [132, 482] on h3 "3 - Environment Setup" at bounding box center [111, 475] width 113 height 17
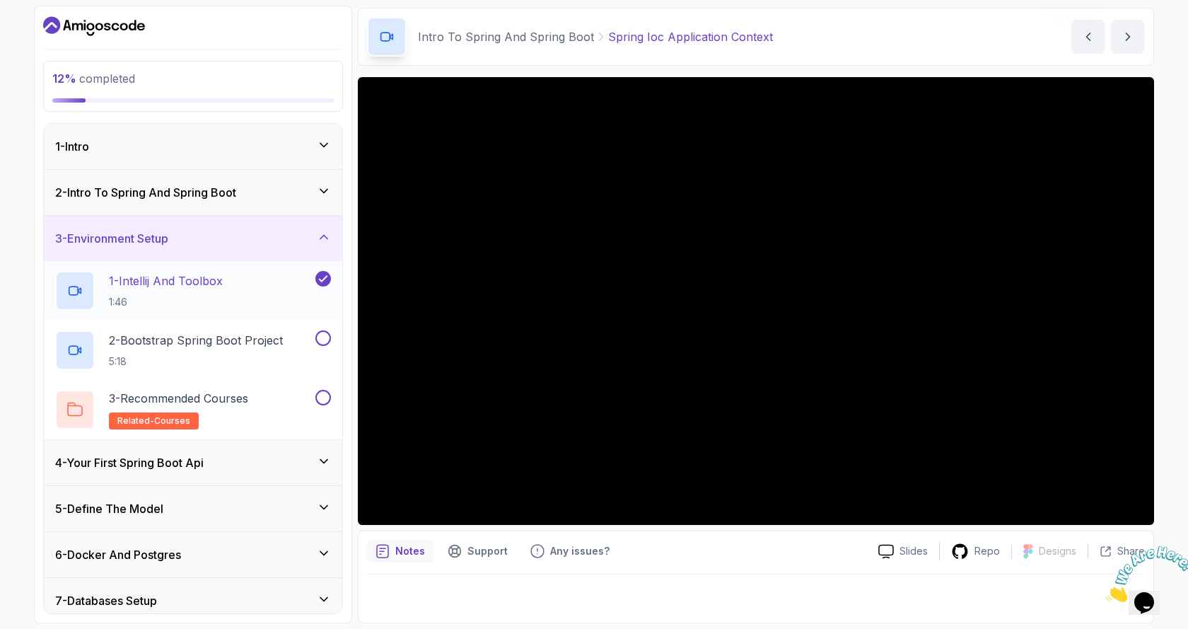
click at [181, 278] on p "1 - Intellij And Toolbox" at bounding box center [166, 280] width 114 height 17
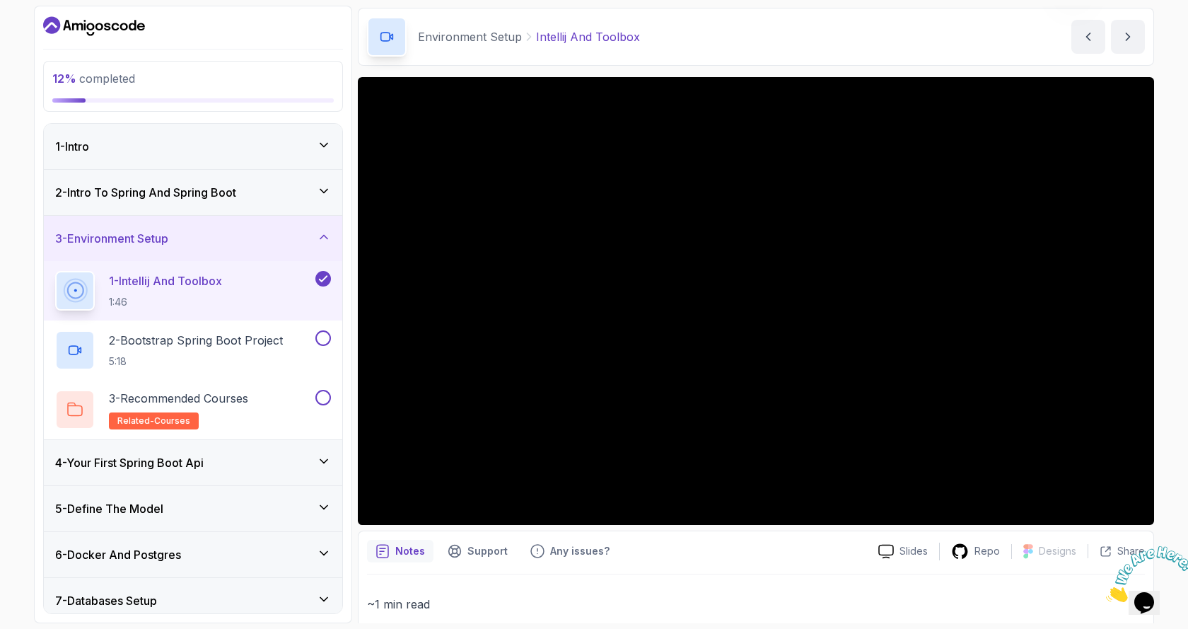
click at [407, 554] on p "Notes" at bounding box center [410, 551] width 30 height 14
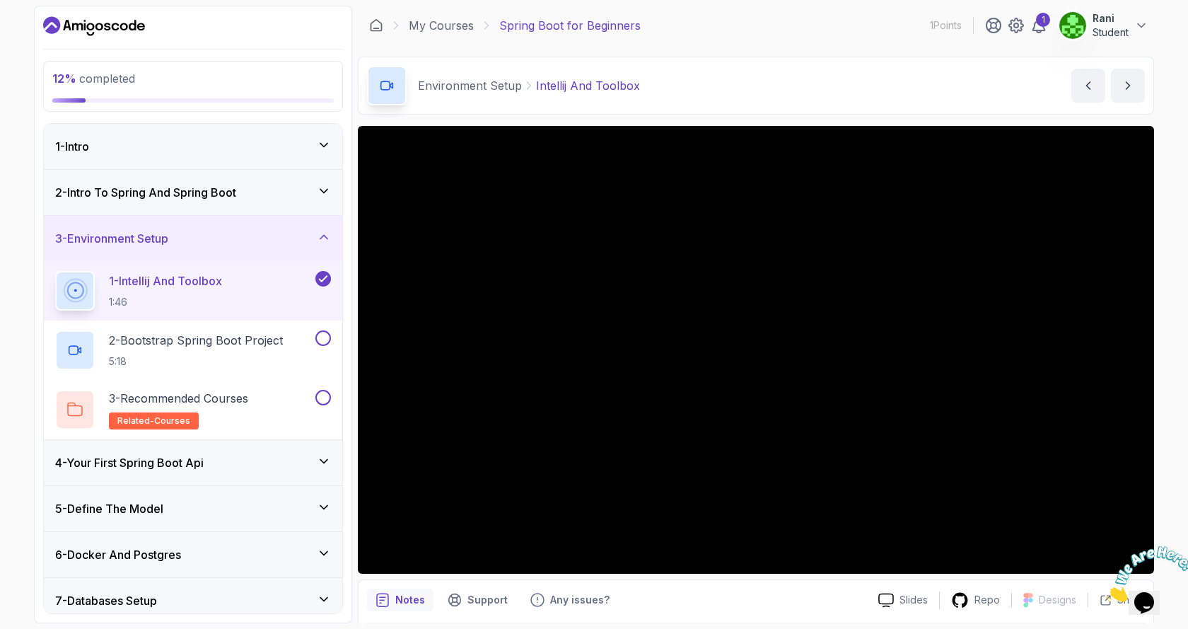
click at [110, 28] on icon "Dashboard" at bounding box center [107, 27] width 6 height 8
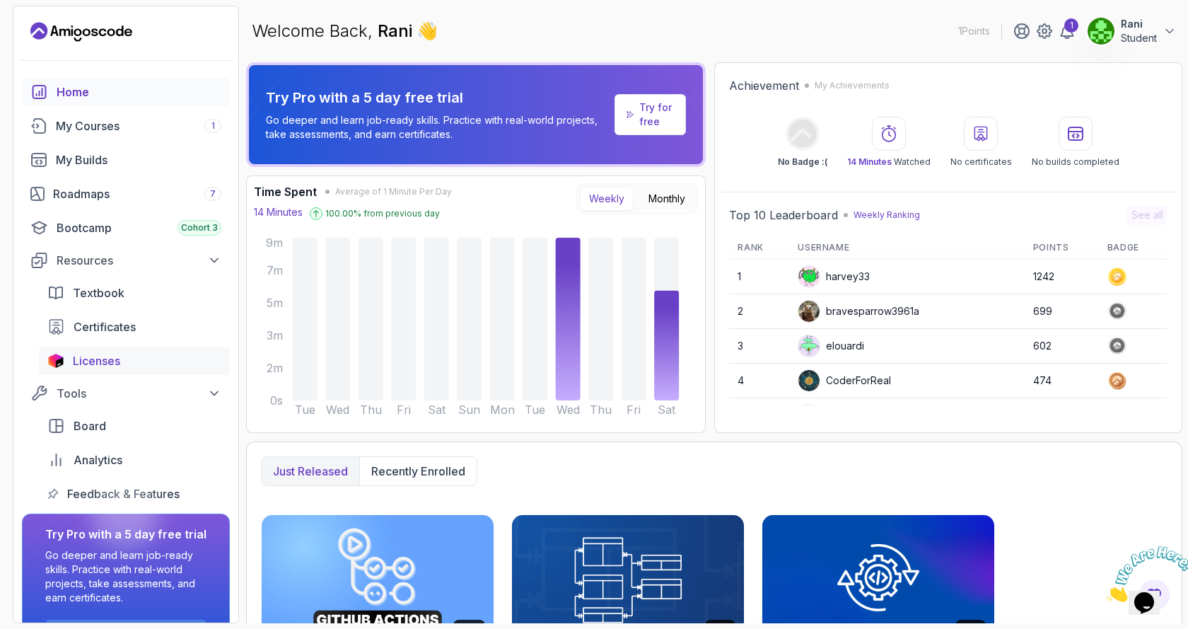
click at [106, 362] on span "Licenses" at bounding box center [96, 360] width 47 height 17
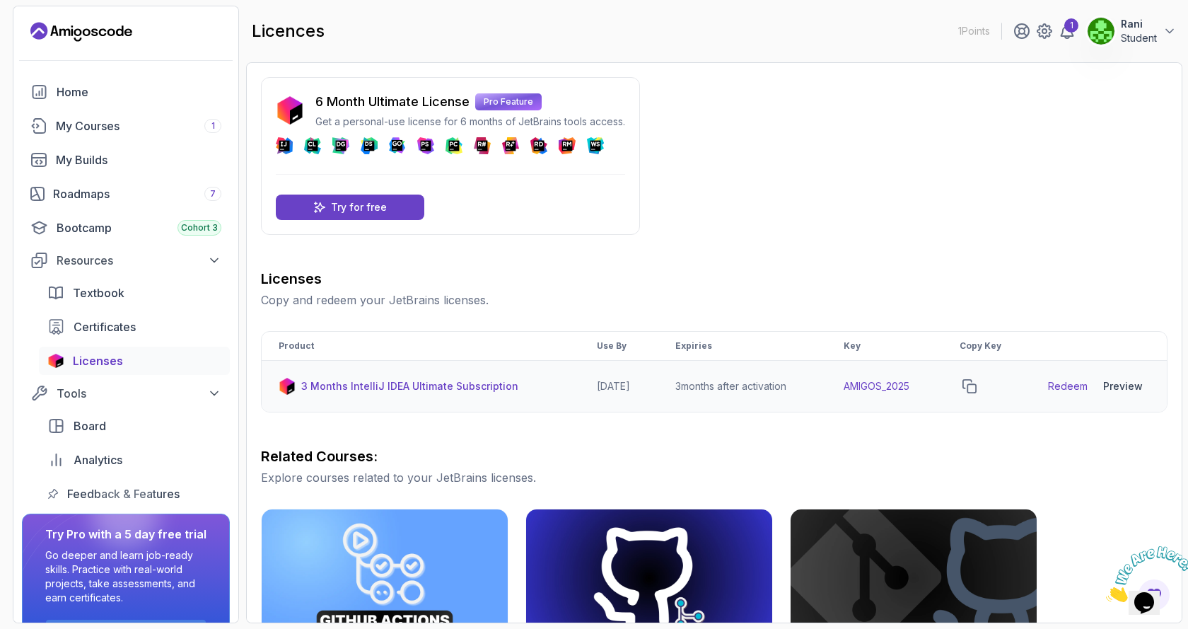
click at [879, 383] on td "AMIGOS_2025" at bounding box center [885, 387] width 116 height 52
copy td "AMIGOS_2025"
